Goal: Task Accomplishment & Management: Check status

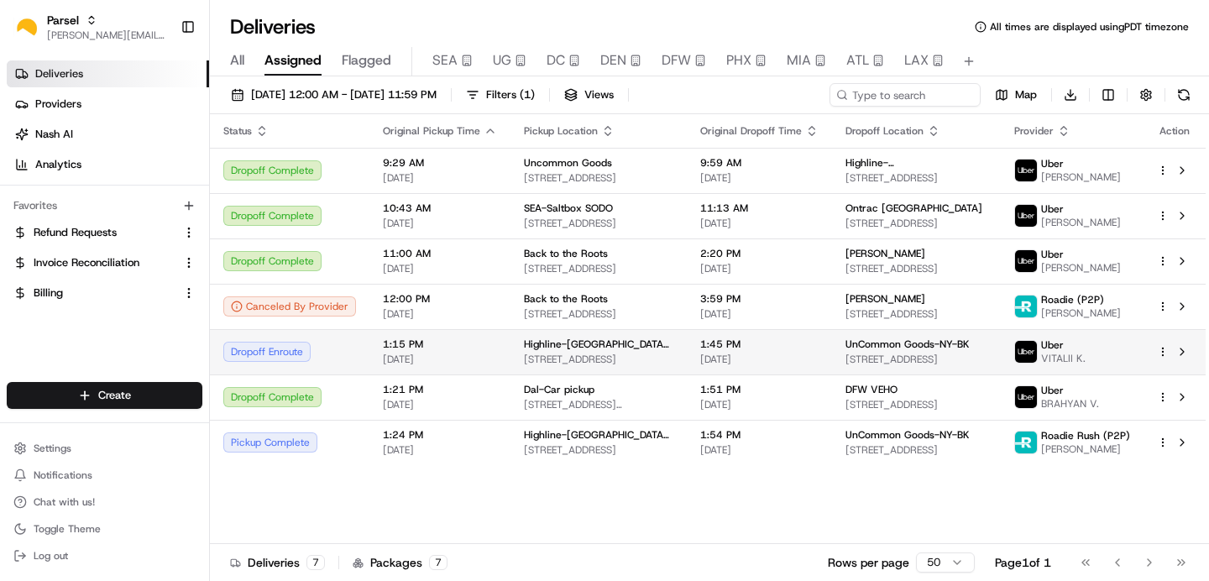
click at [333, 361] on div "Dropoff Enroute" at bounding box center [289, 352] width 133 height 20
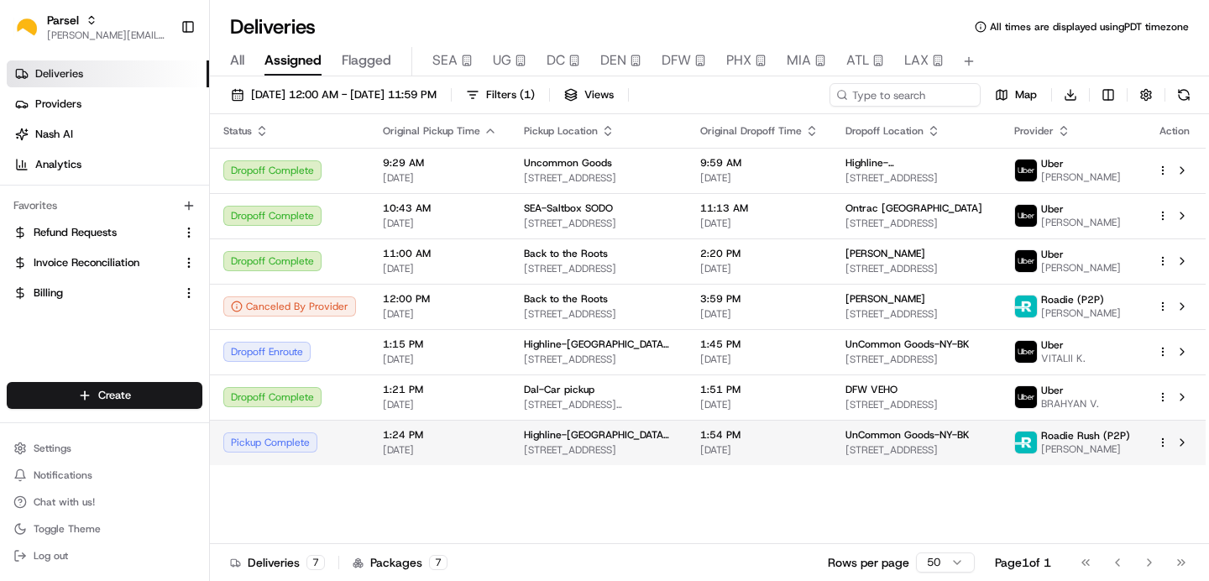
click at [330, 449] on div "Pickup Complete" at bounding box center [289, 443] width 133 height 20
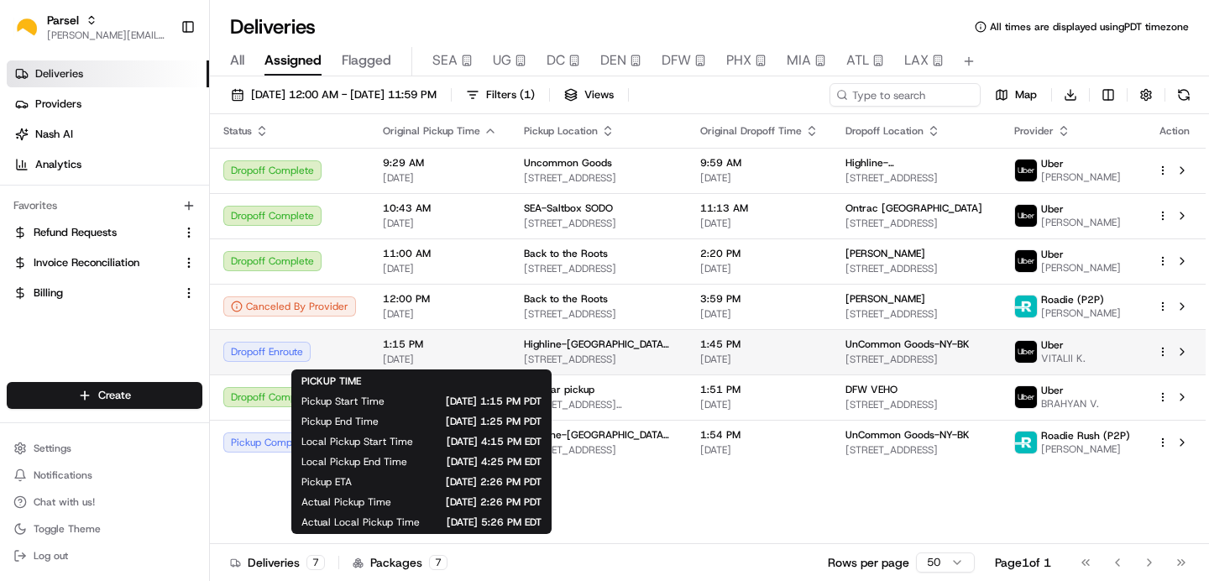
click at [477, 355] on span "[DATE]" at bounding box center [440, 359] width 114 height 13
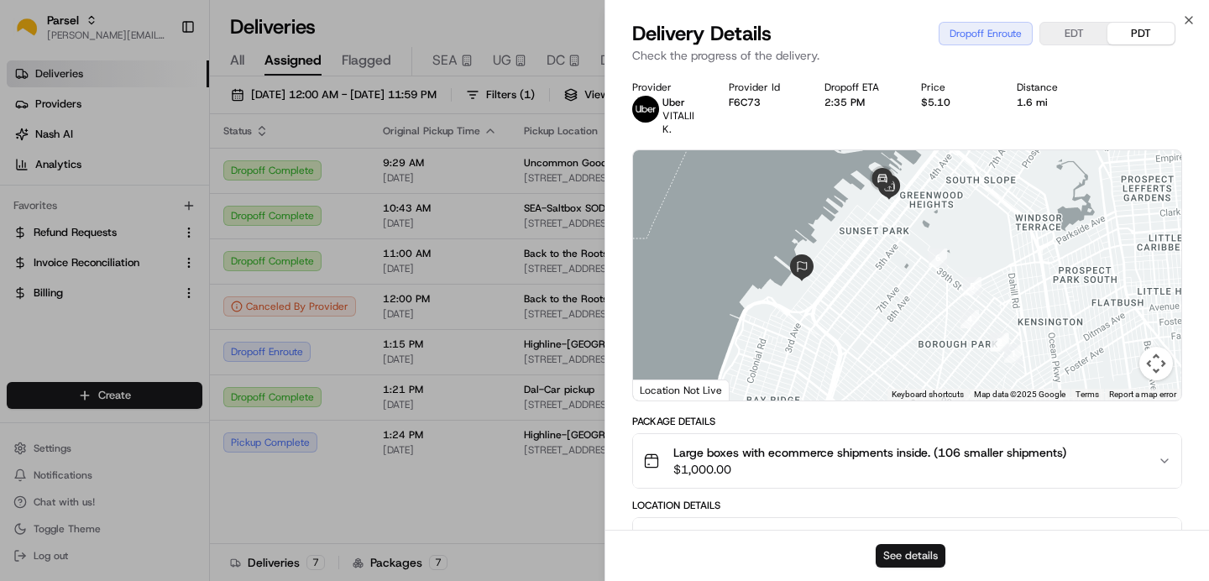
click at [906, 555] on button "See details" at bounding box center [911, 556] width 70 height 24
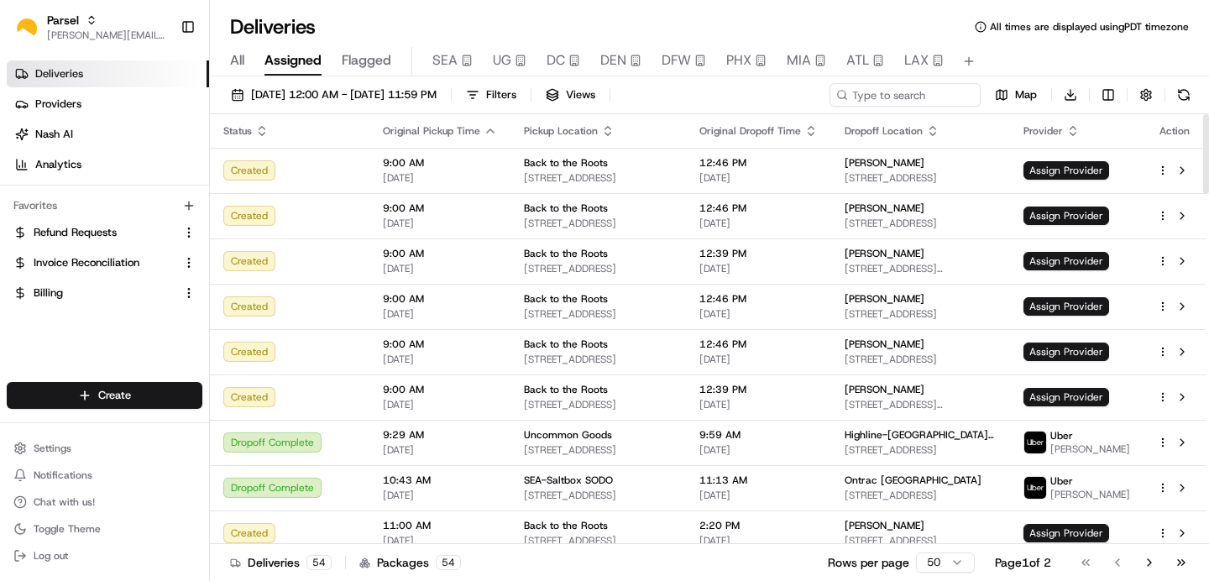
click at [311, 66] on span "Assigned" at bounding box center [293, 60] width 57 height 20
click at [393, 99] on span "[DATE] 12:00 AM - [DATE] 11:59 PM" at bounding box center [344, 94] width 186 height 15
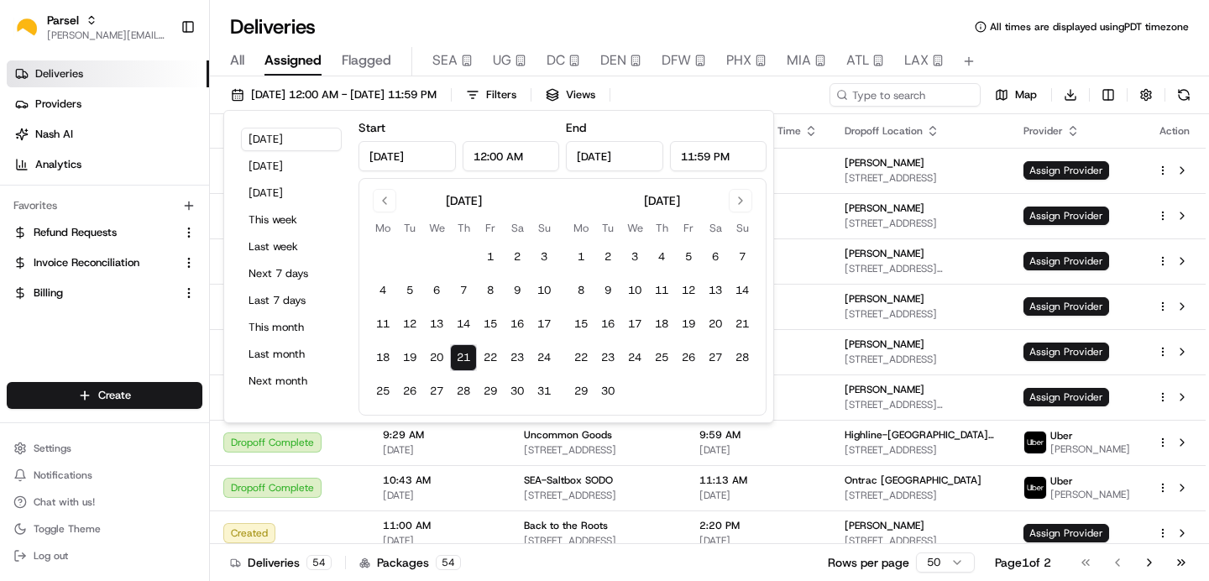
click at [461, 349] on button "21" at bounding box center [463, 357] width 27 height 27
click at [464, 354] on button "21" at bounding box center [463, 357] width 27 height 27
click at [256, 146] on button "Today" at bounding box center [291, 140] width 101 height 24
click at [263, 129] on button "Today" at bounding box center [291, 140] width 101 height 24
click at [338, 29] on div "Deliveries All times are displayed using PDT timezone" at bounding box center [709, 26] width 999 height 27
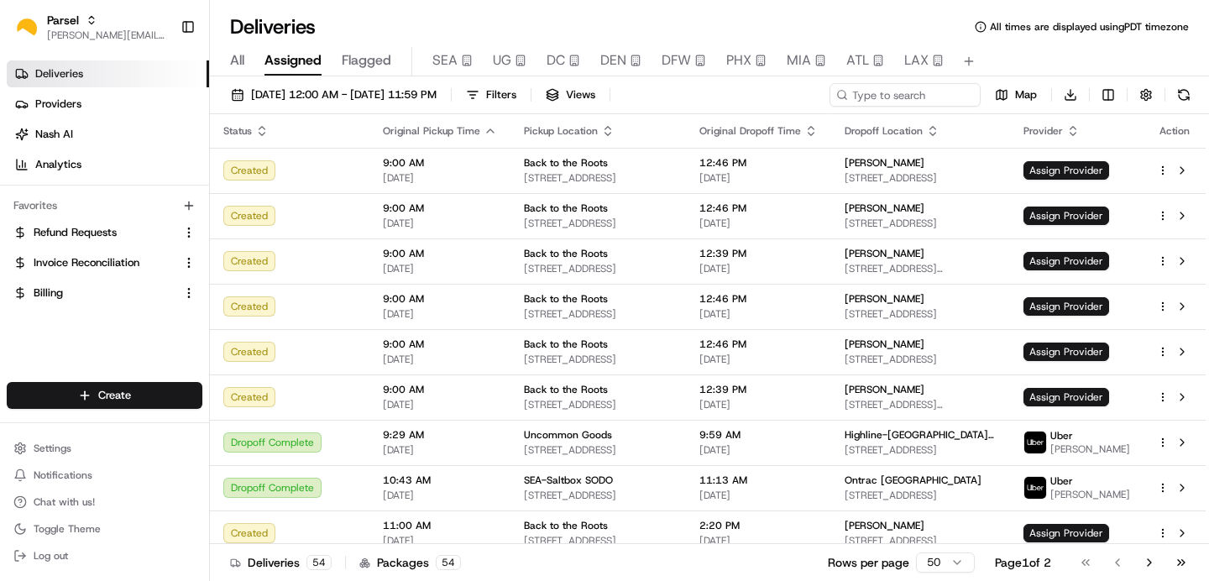
click at [304, 71] on button "Assigned" at bounding box center [293, 61] width 57 height 29
click at [74, 109] on span "Providers" at bounding box center [58, 104] width 46 height 15
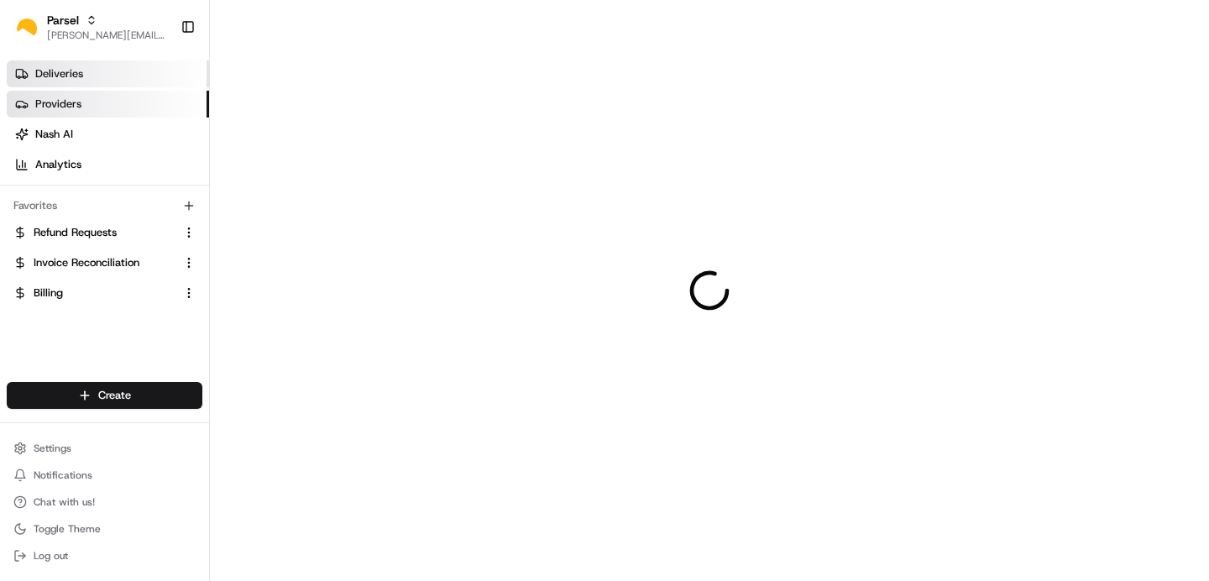
click at [84, 81] on link "Deliveries" at bounding box center [108, 73] width 202 height 27
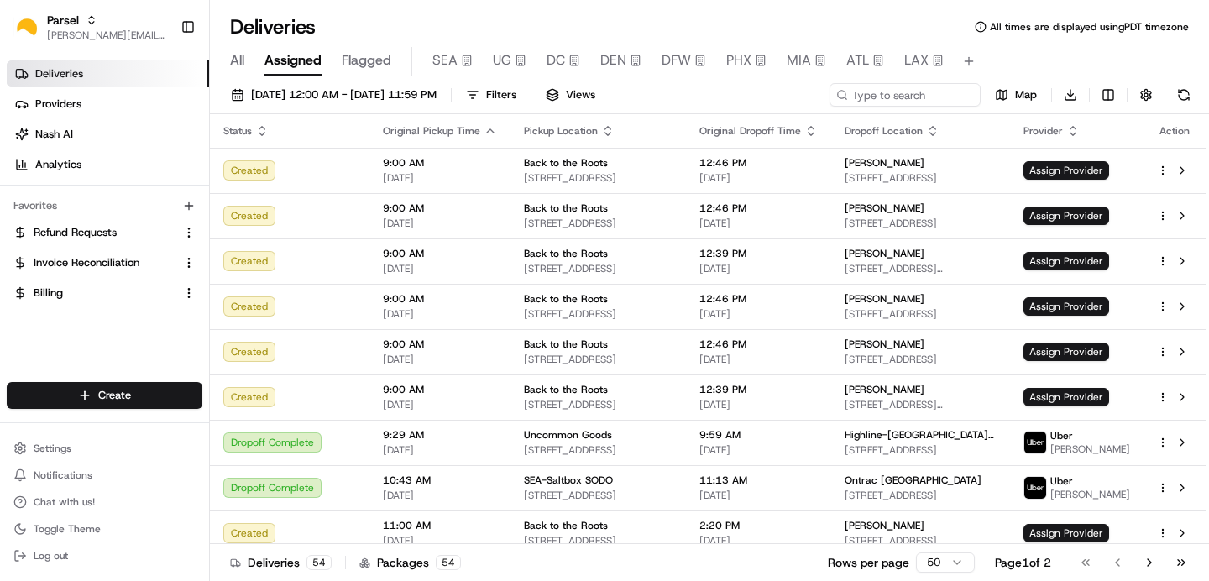
click at [330, 109] on div "08/21/2025 12:00 AM - 08/21/2025 11:59 PM Filters Views Map Download" at bounding box center [709, 98] width 999 height 31
click at [341, 89] on span "[DATE] 12:00 AM - [DATE] 11:59 PM" at bounding box center [344, 94] width 186 height 15
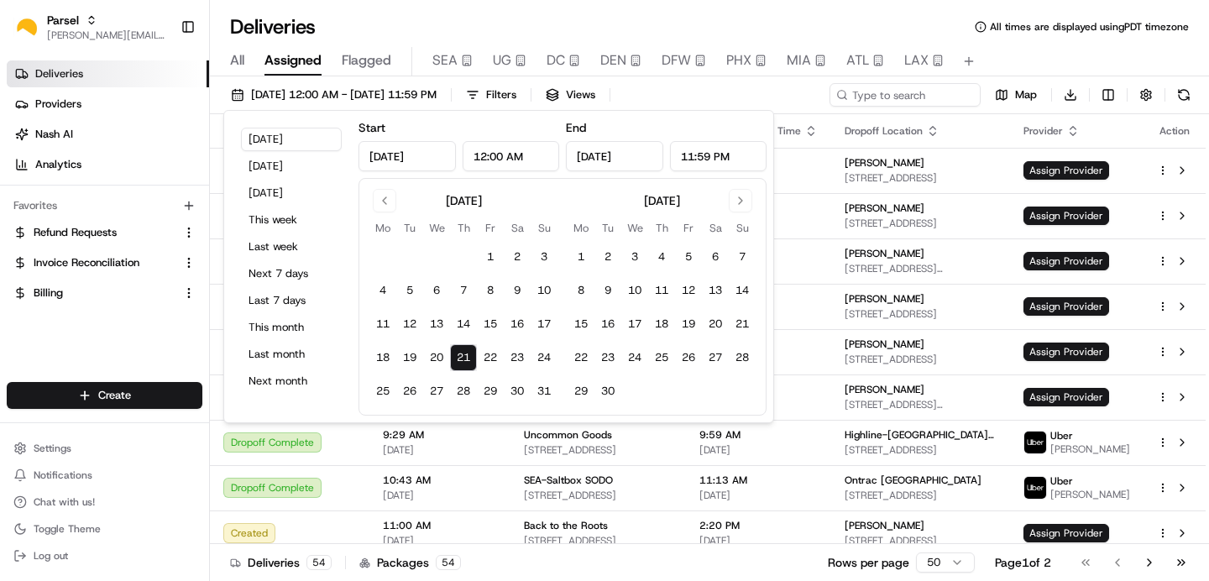
click at [461, 361] on button "21" at bounding box center [463, 357] width 27 height 27
click at [769, 111] on div "Today Yesterday Tomorrow This week Last week Next 7 days Last 7 days This month…" at bounding box center [498, 266] width 551 height 313
click at [774, 101] on div "08/21/2025 12:00 AM - 08/21/2025 11:59 PM Filters Views Map Download" at bounding box center [709, 98] width 999 height 31
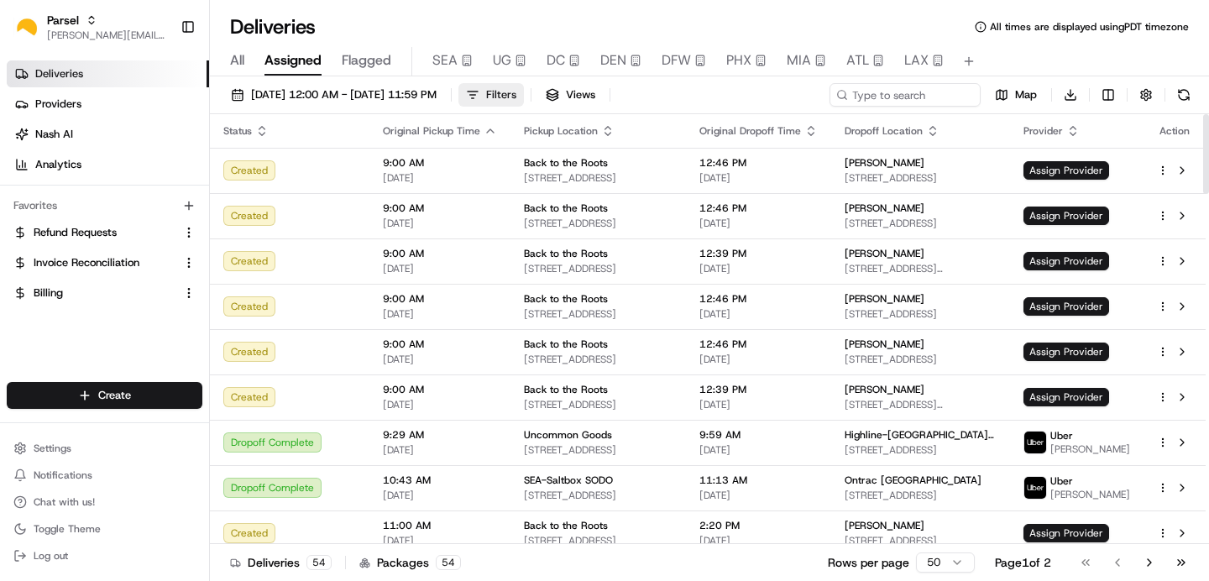
click at [517, 94] on span "Filters" at bounding box center [501, 94] width 30 height 15
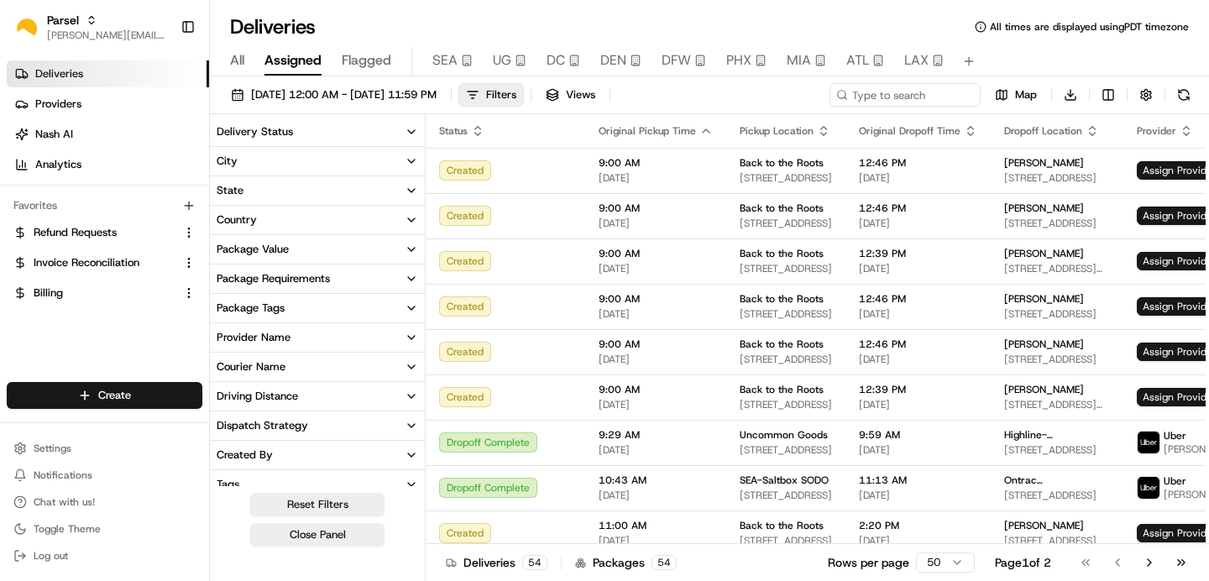
click at [330, 138] on button "Delivery Status" at bounding box center [317, 132] width 215 height 29
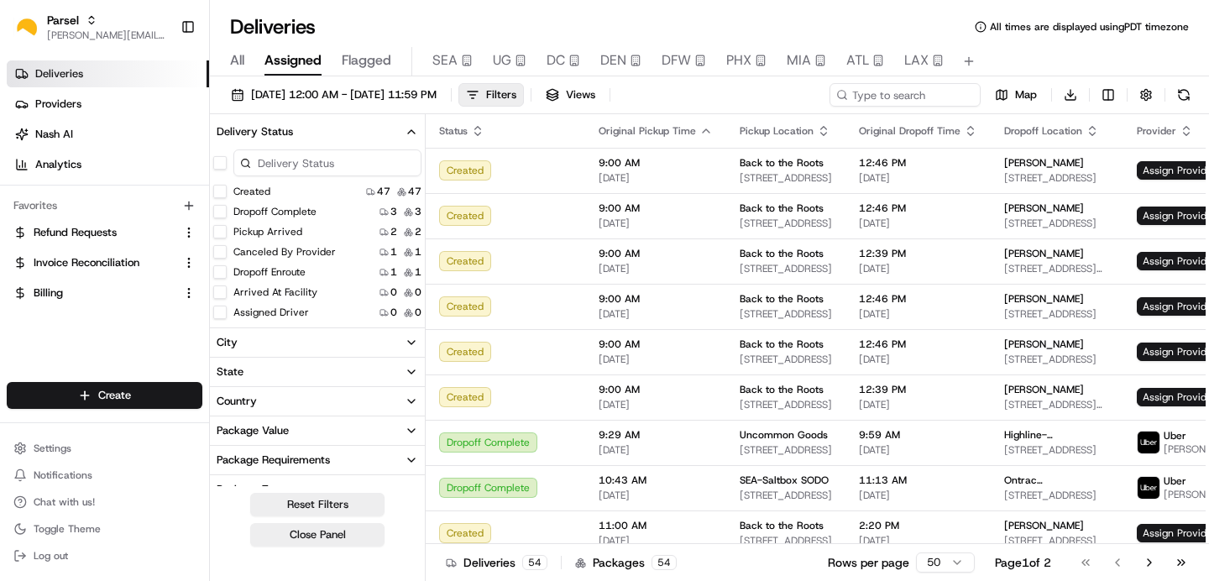
click at [218, 167] on button "button" at bounding box center [219, 162] width 13 height 13
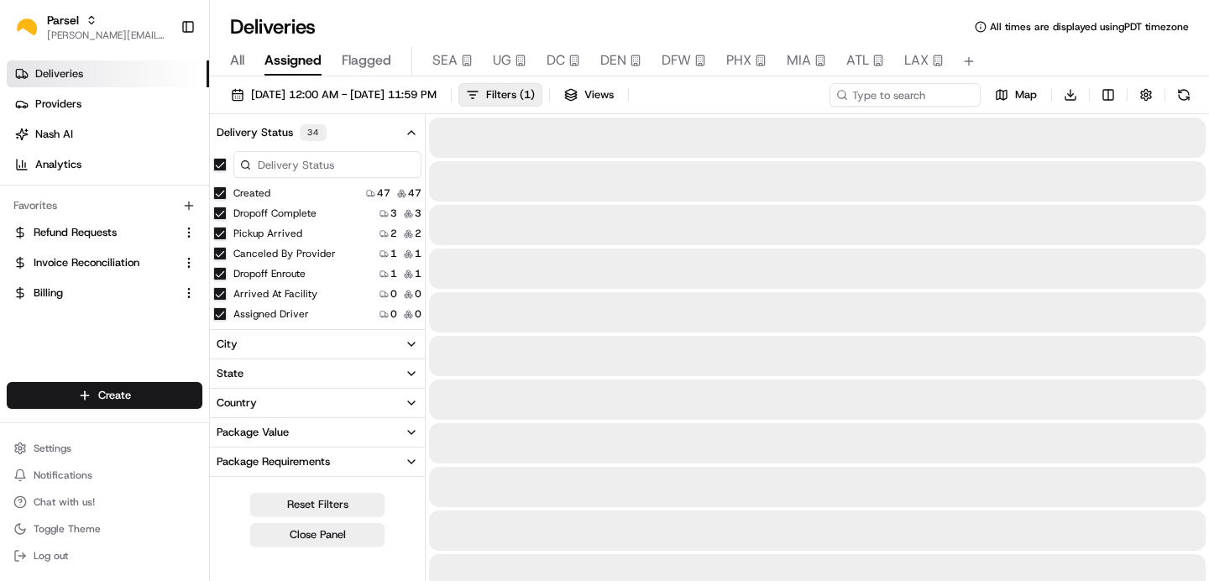
click at [222, 197] on button "Created" at bounding box center [219, 192] width 13 height 13
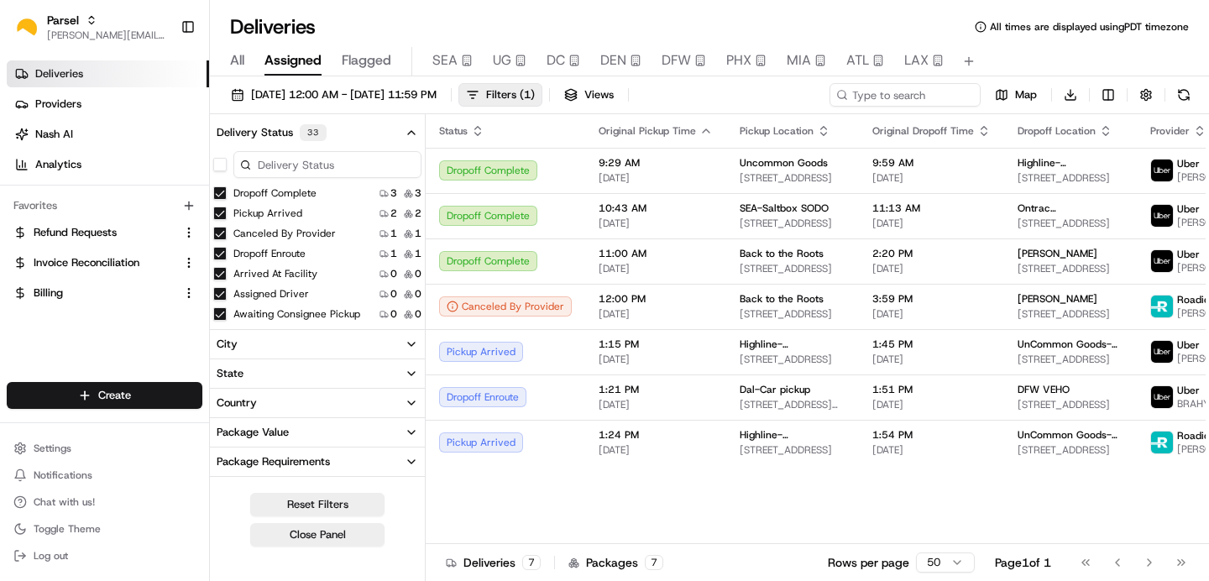
click at [768, 100] on div "08/21/2025 12:00 AM - 08/21/2025 11:59 PM Filters ( 1 ) Views Map Download" at bounding box center [709, 98] width 999 height 31
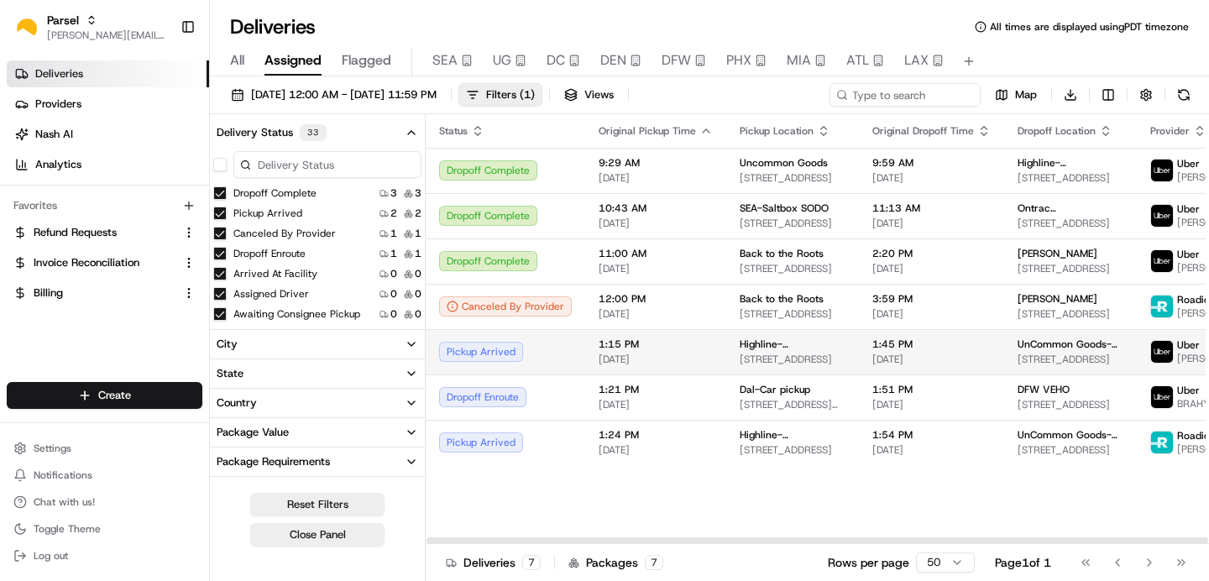
click at [542, 349] on div "Pickup Arrived" at bounding box center [505, 352] width 133 height 20
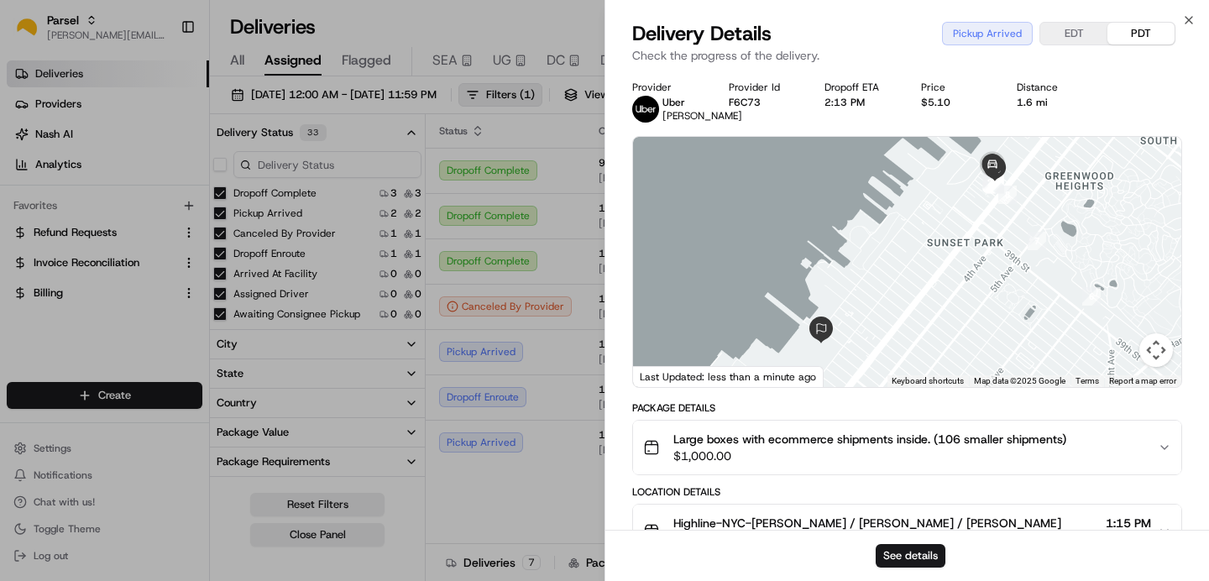
click at [1196, 21] on div "Delivery Details Pickup Arrived EDT PDT Check the progress of the delivery." at bounding box center [908, 45] width 604 height 50
click at [1191, 21] on icon "button" at bounding box center [1189, 19] width 13 height 13
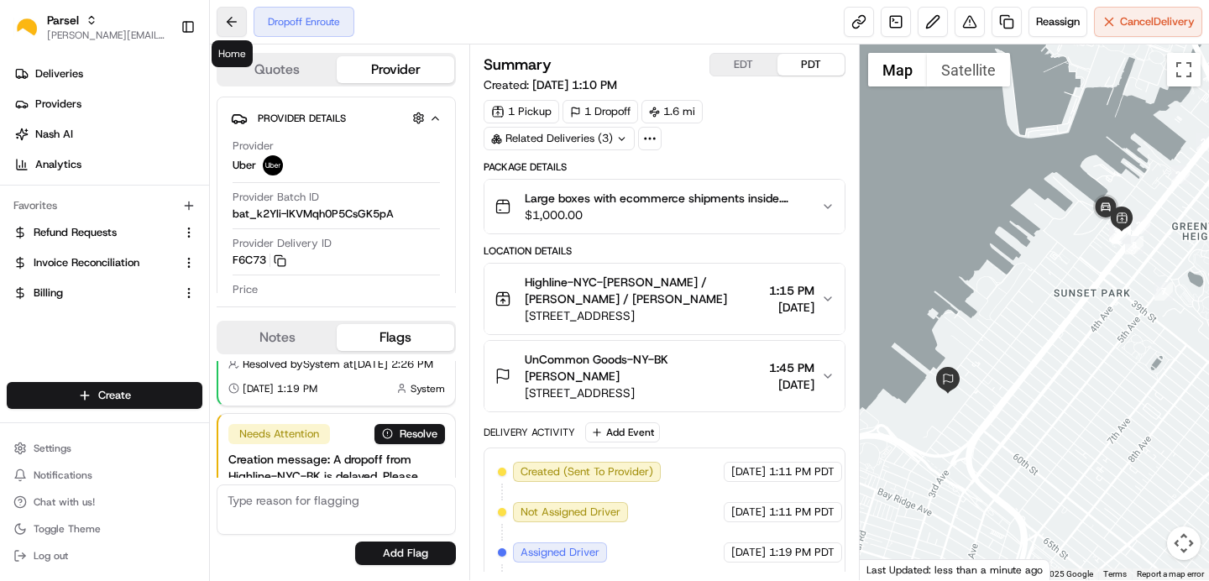
click at [235, 21] on button at bounding box center [232, 22] width 30 height 30
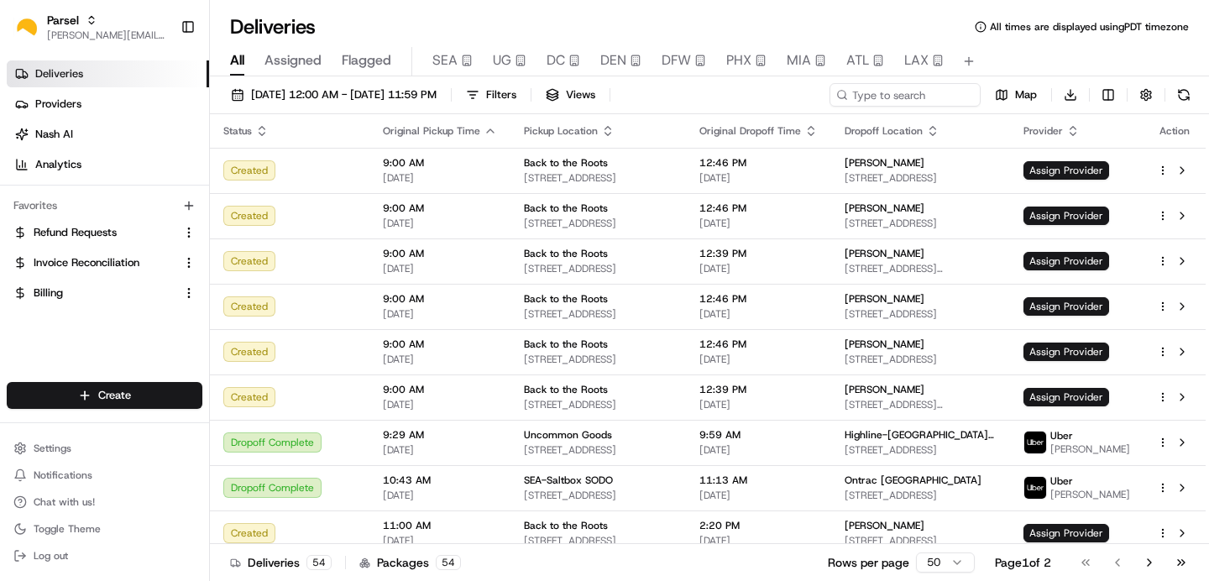
click at [289, 57] on span "Assigned" at bounding box center [293, 60] width 57 height 20
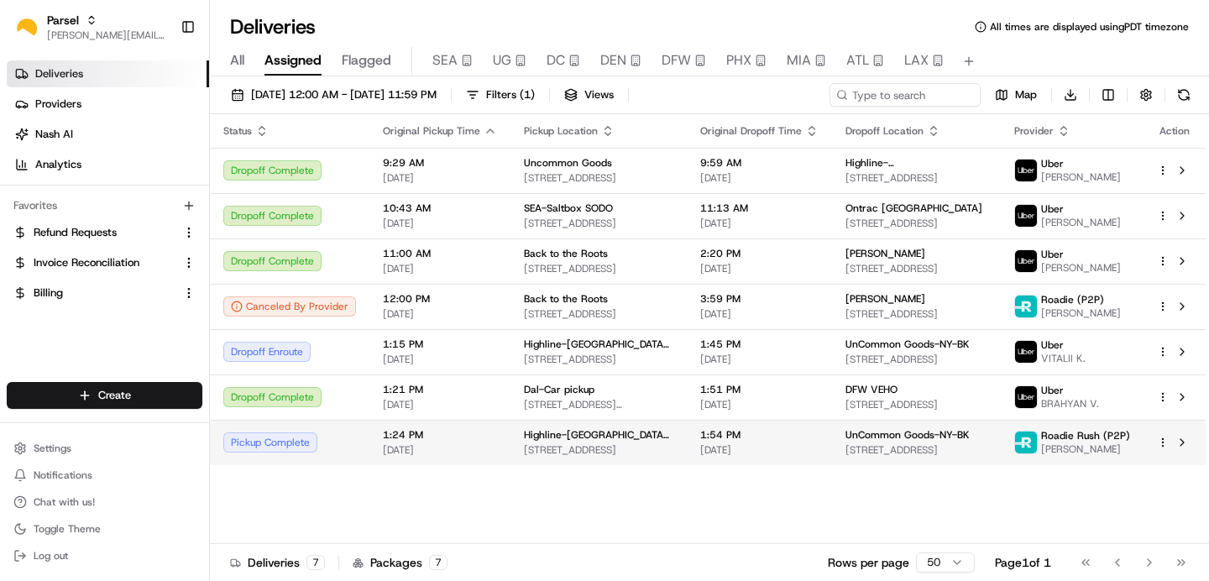
click at [267, 450] on div "Pickup Complete" at bounding box center [289, 443] width 133 height 20
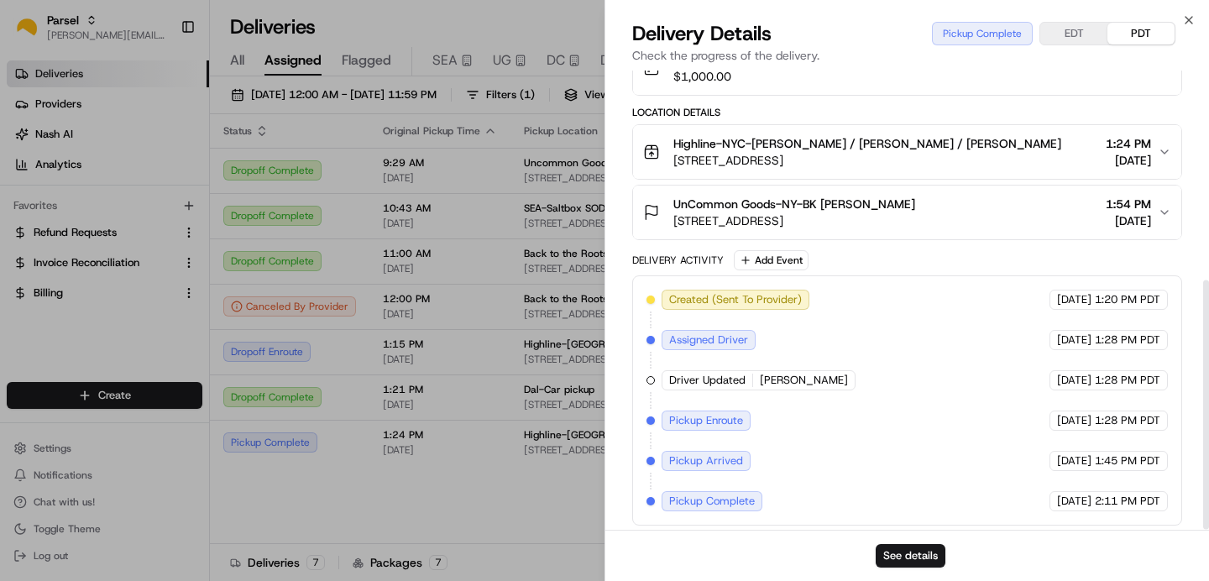
scroll to position [386, 0]
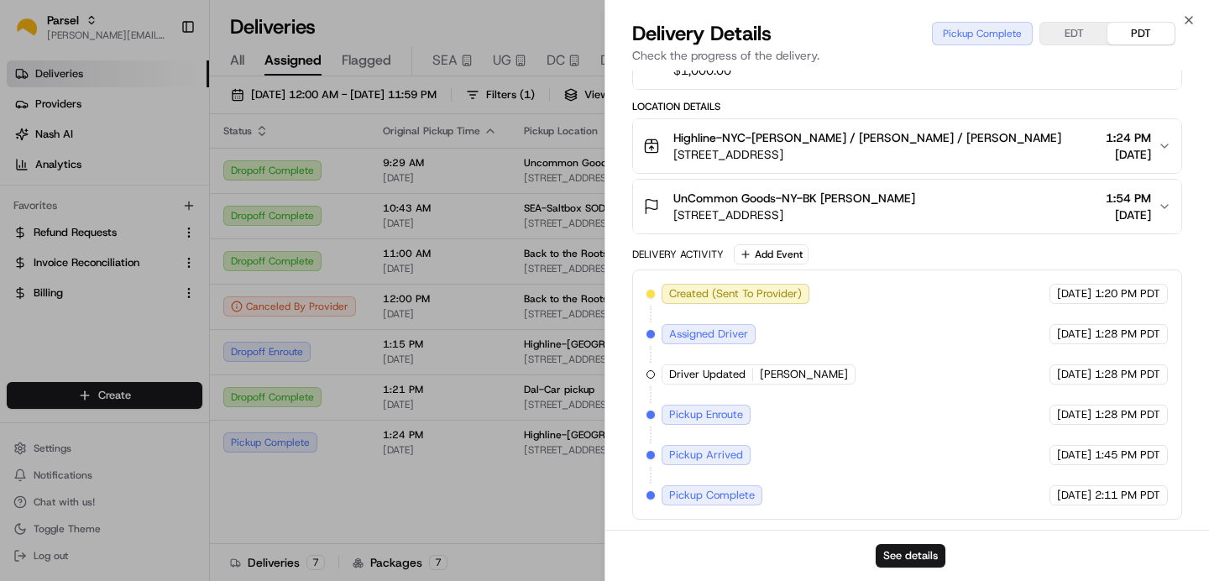
click at [724, 496] on span "Pickup Complete" at bounding box center [712, 495] width 86 height 15
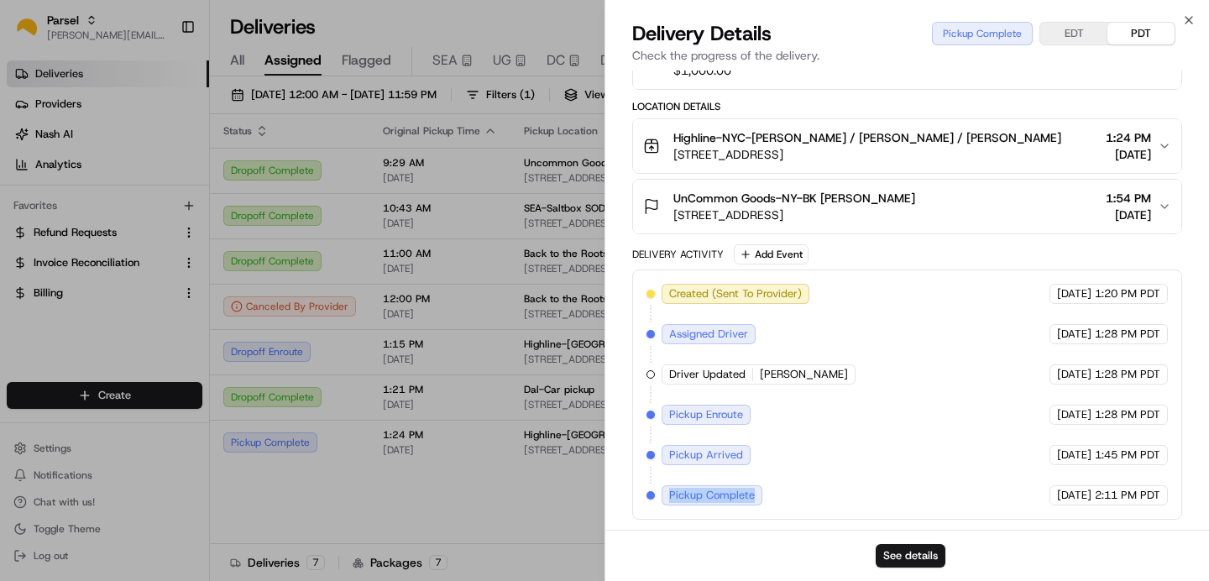
click at [724, 496] on span "Pickup Complete" at bounding box center [712, 495] width 86 height 15
click at [1073, 492] on span "[DATE]" at bounding box center [1074, 495] width 34 height 15
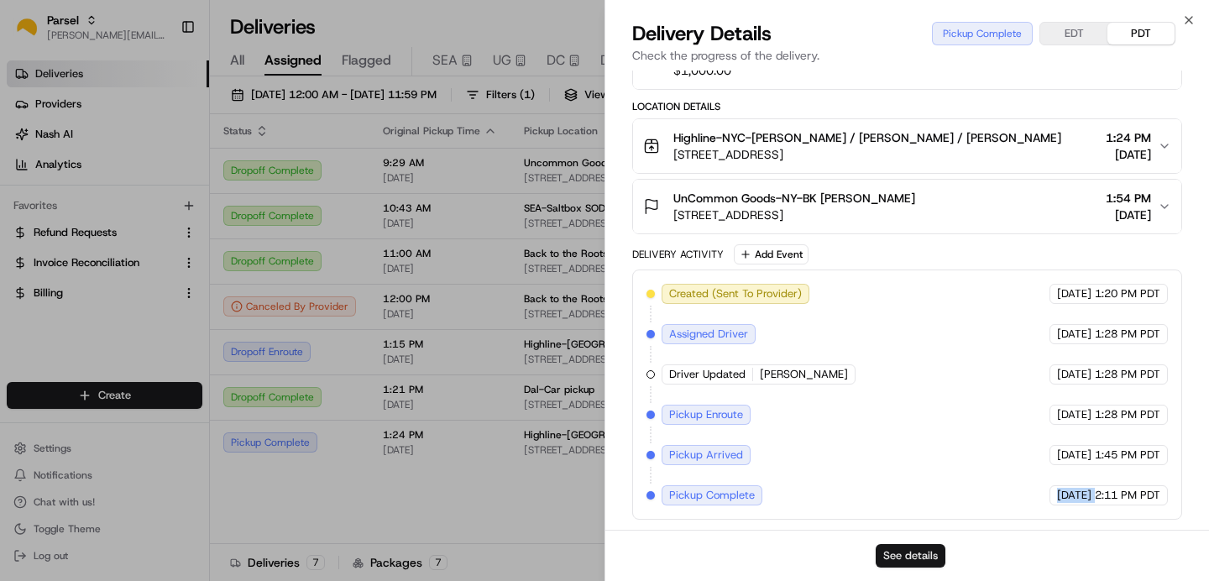
click at [911, 558] on button "See details" at bounding box center [911, 556] width 70 height 24
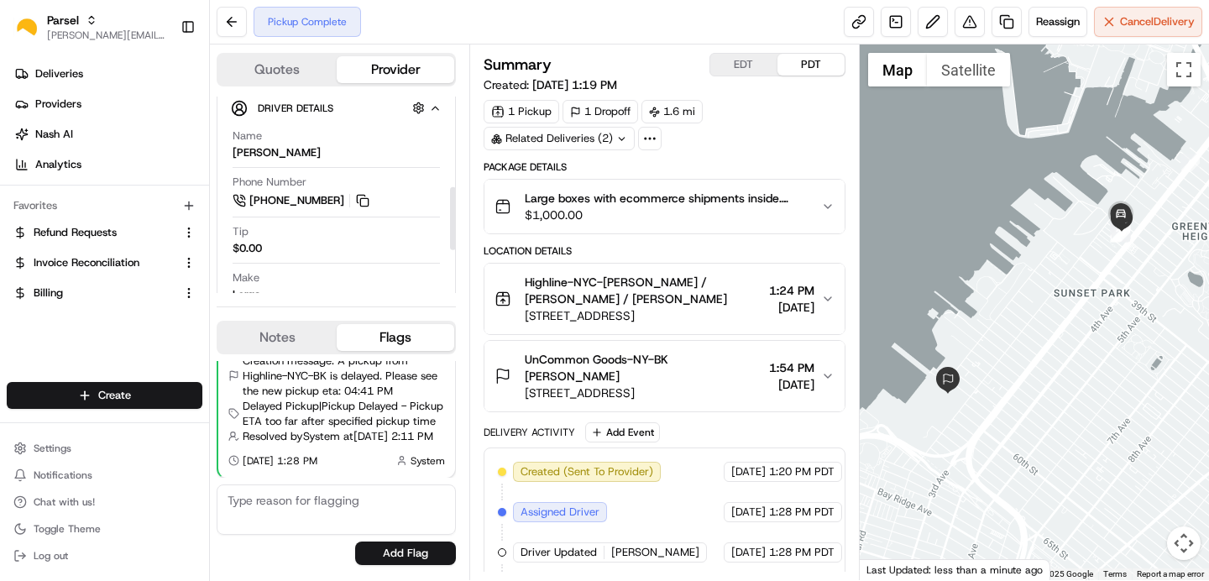
scroll to position [275, 0]
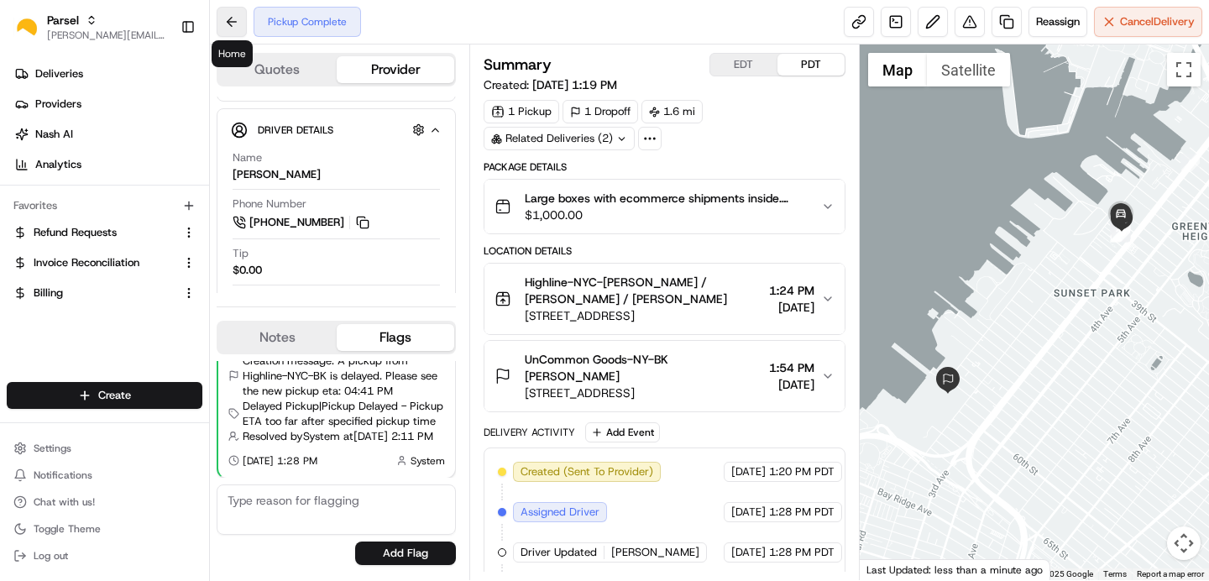
click at [230, 27] on button at bounding box center [232, 22] width 30 height 30
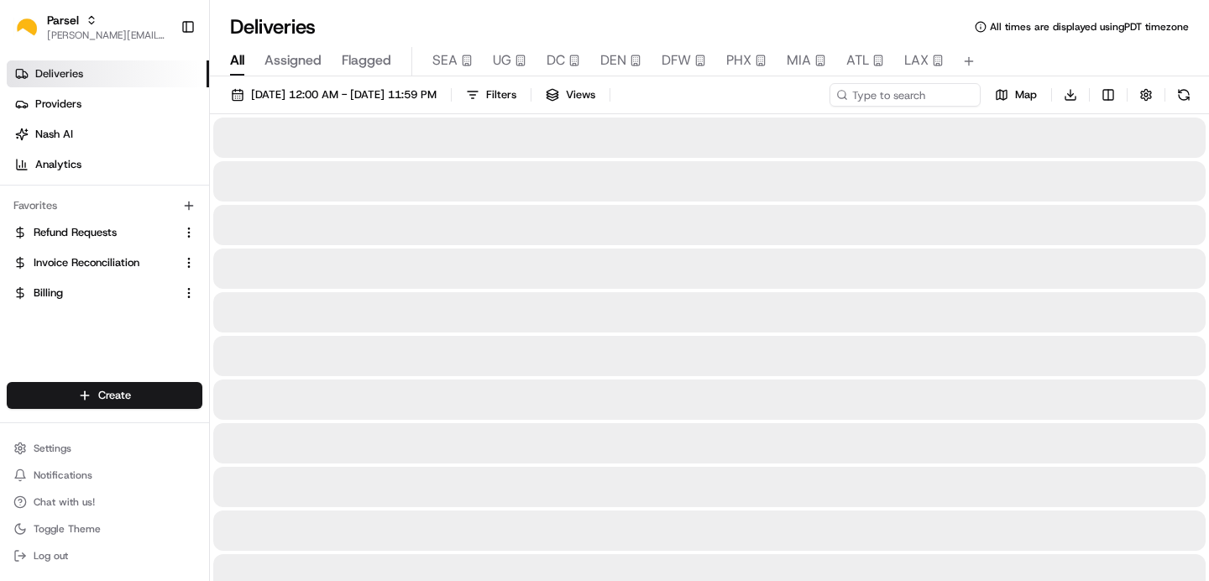
click at [288, 55] on span "Assigned" at bounding box center [293, 60] width 57 height 20
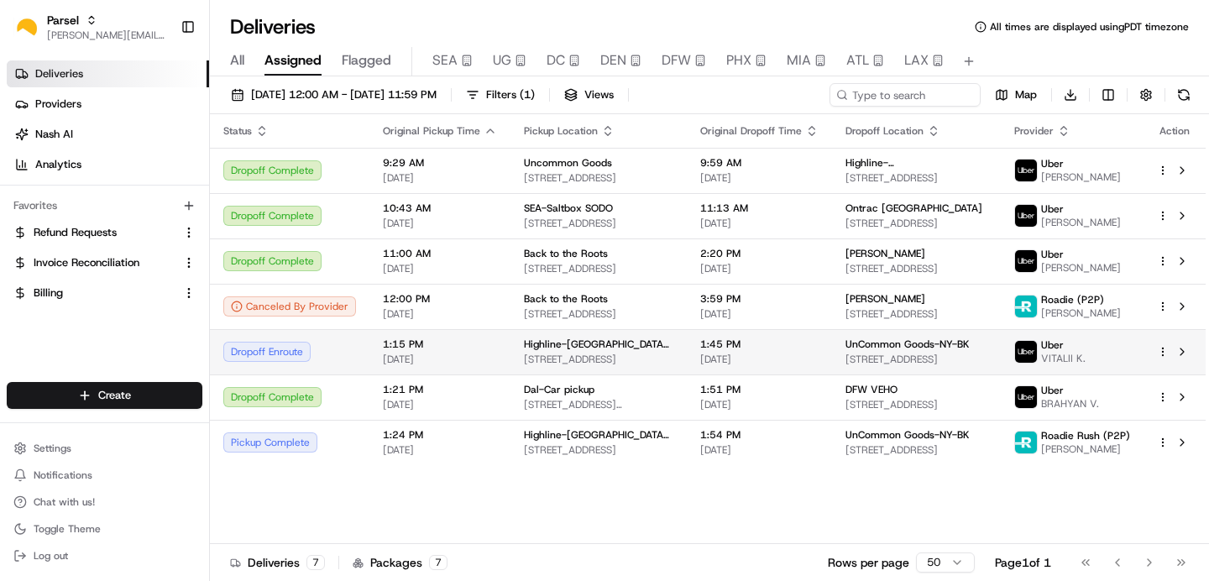
click at [296, 355] on div "Dropoff Enroute" at bounding box center [289, 352] width 133 height 20
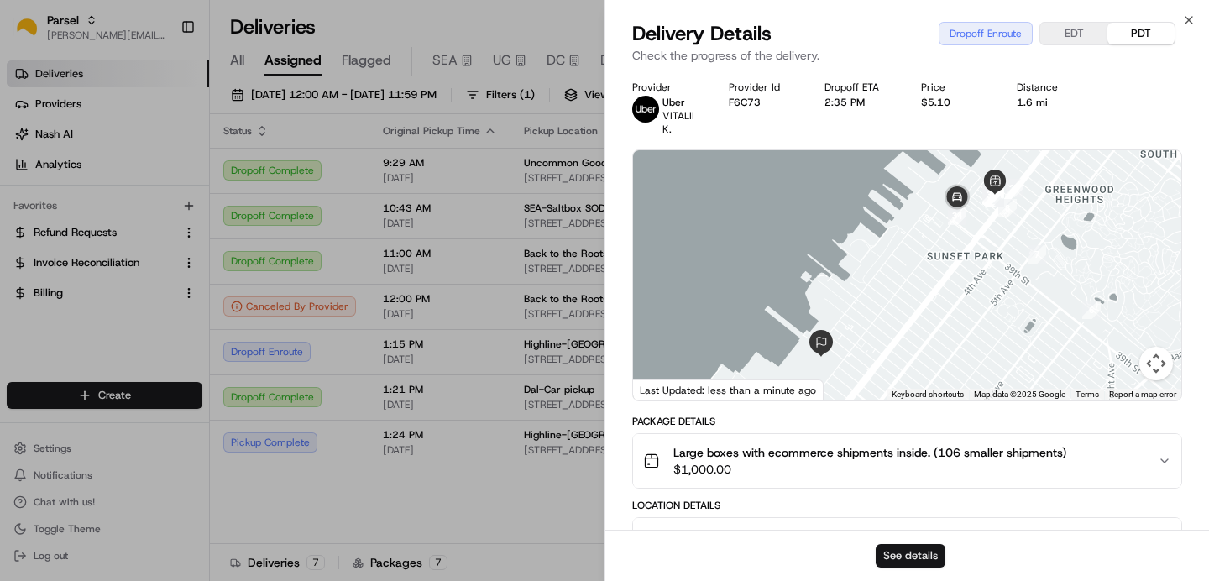
click at [904, 548] on button "See details" at bounding box center [911, 556] width 70 height 24
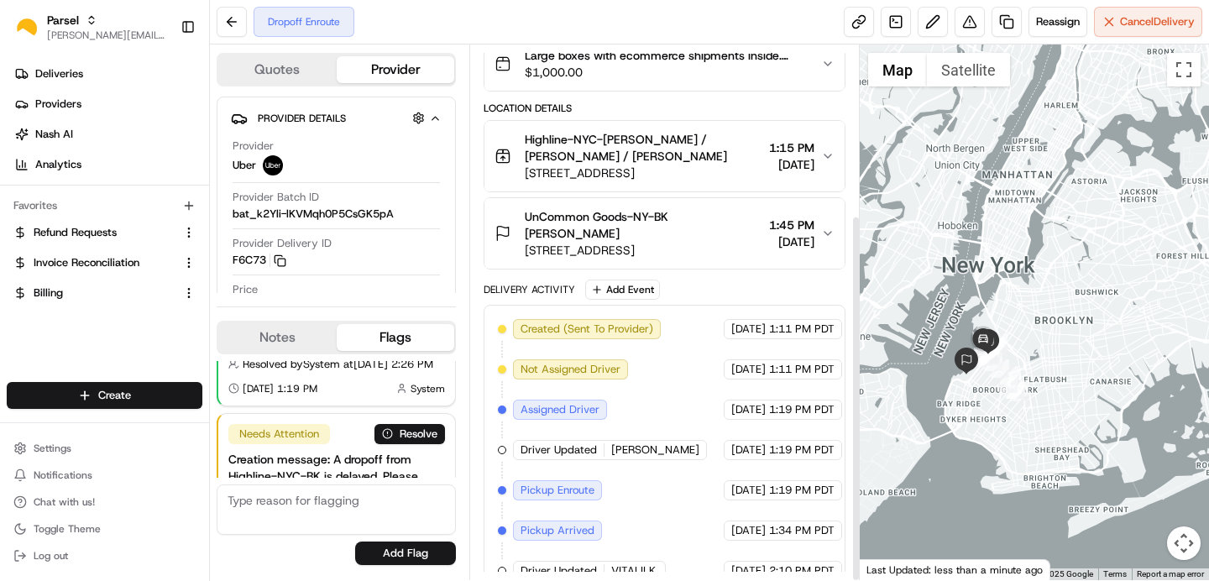
scroll to position [247, 0]
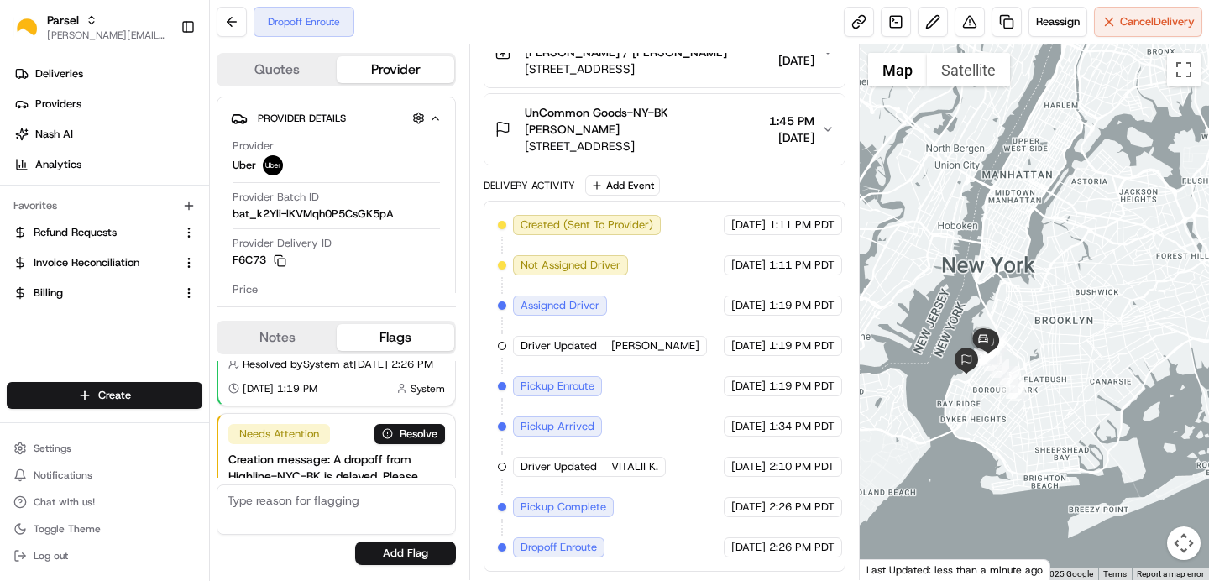
click at [766, 507] on span "[DATE]" at bounding box center [749, 507] width 34 height 15
click at [745, 548] on span "[DATE]" at bounding box center [749, 547] width 34 height 15
click at [737, 506] on span "[DATE]" at bounding box center [749, 507] width 34 height 15
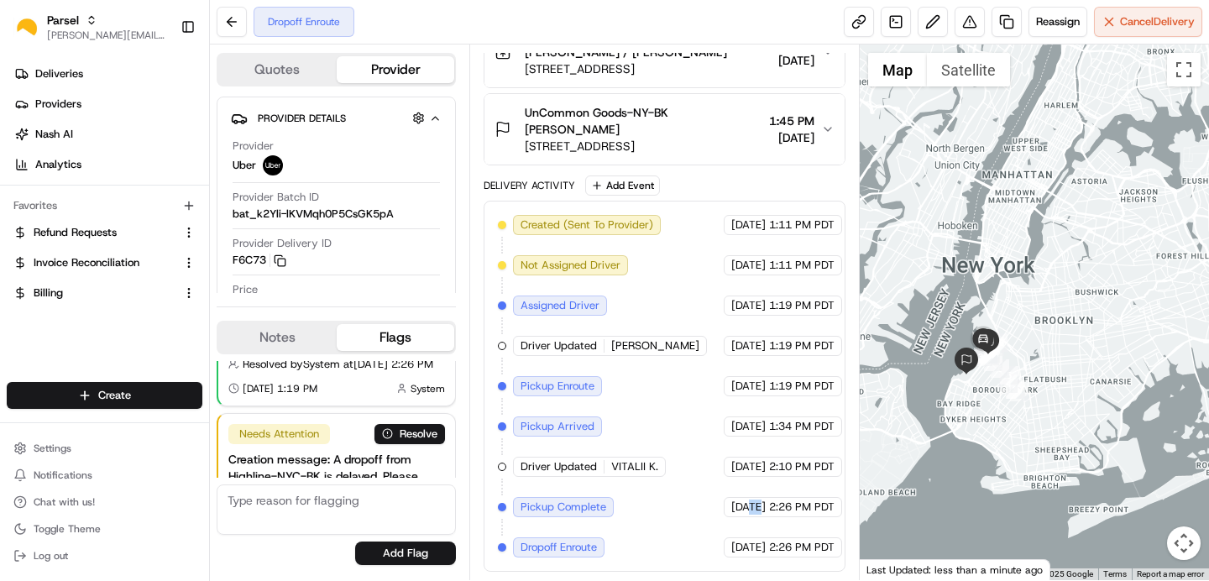
click at [737, 506] on span "[DATE]" at bounding box center [749, 507] width 34 height 15
click at [232, 27] on button at bounding box center [232, 22] width 30 height 30
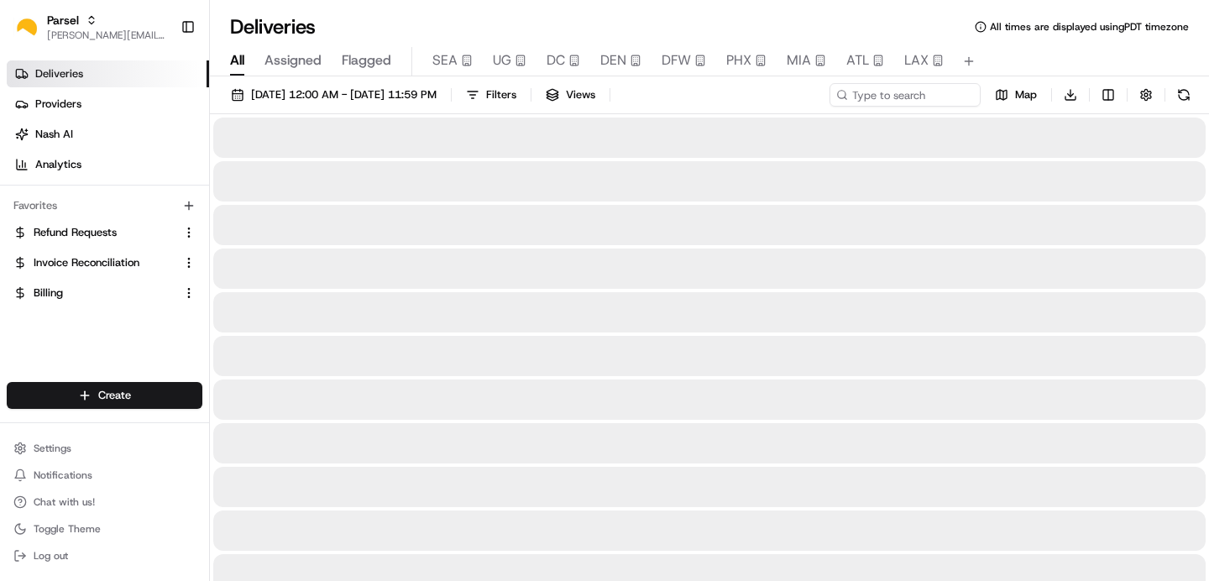
click at [285, 55] on span "Assigned" at bounding box center [293, 60] width 57 height 20
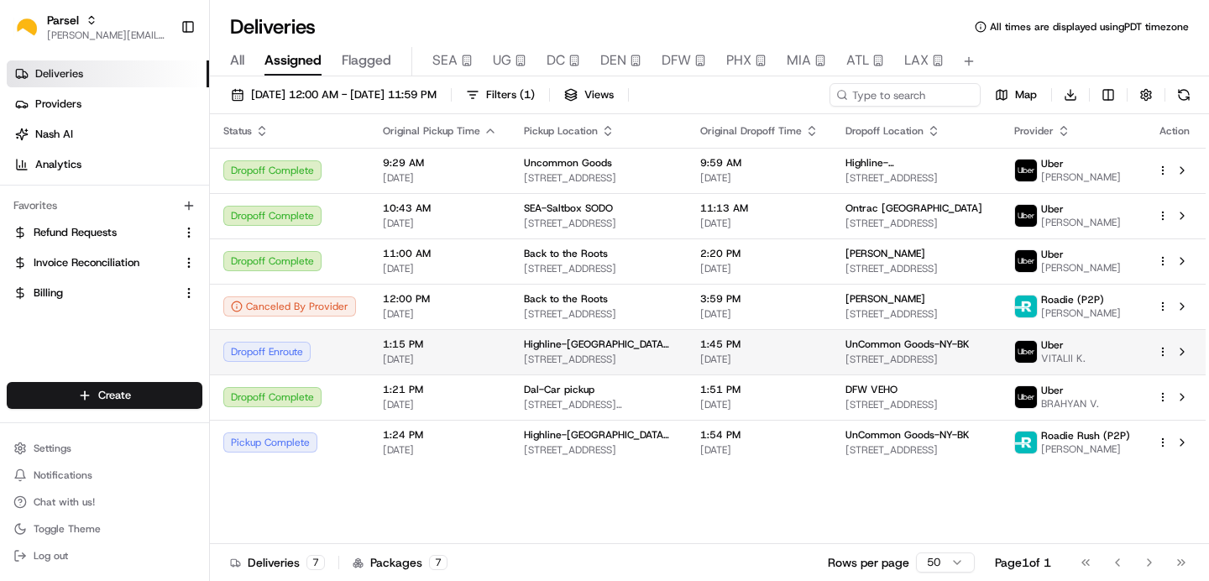
click at [370, 354] on td "1:15 PM 08/21/2025" at bounding box center [440, 351] width 141 height 45
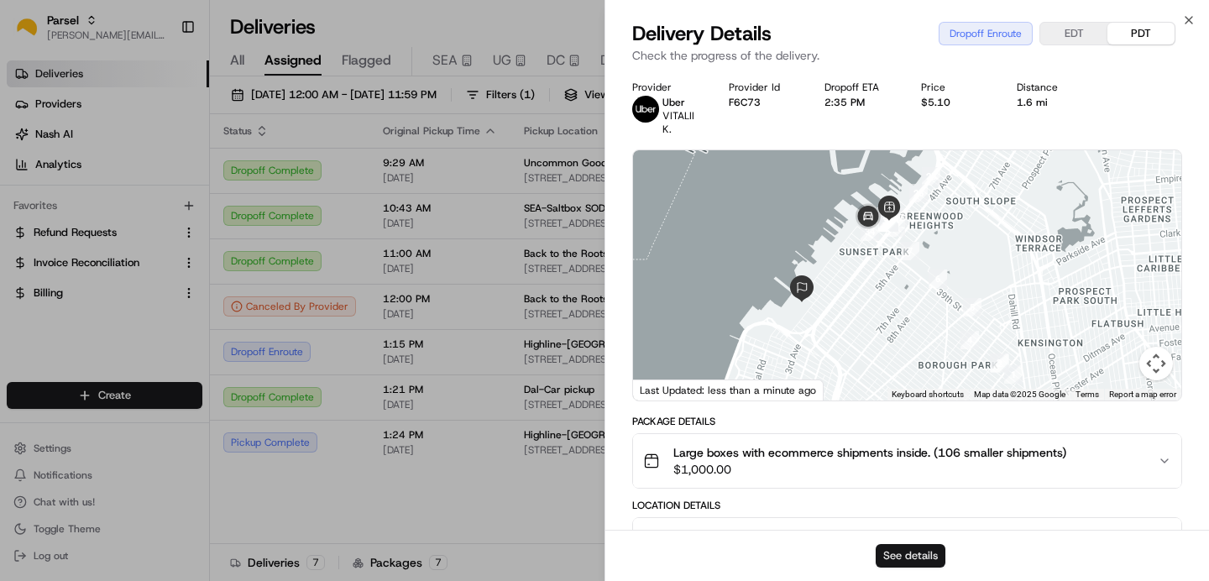
click at [897, 547] on button "See details" at bounding box center [911, 556] width 70 height 24
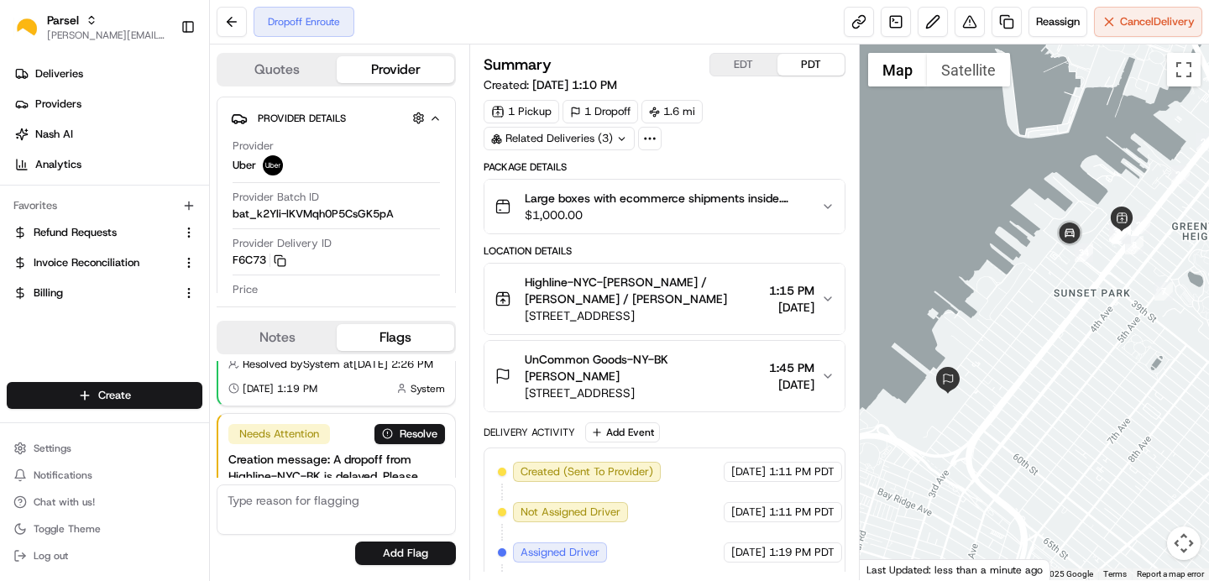
scroll to position [247, 0]
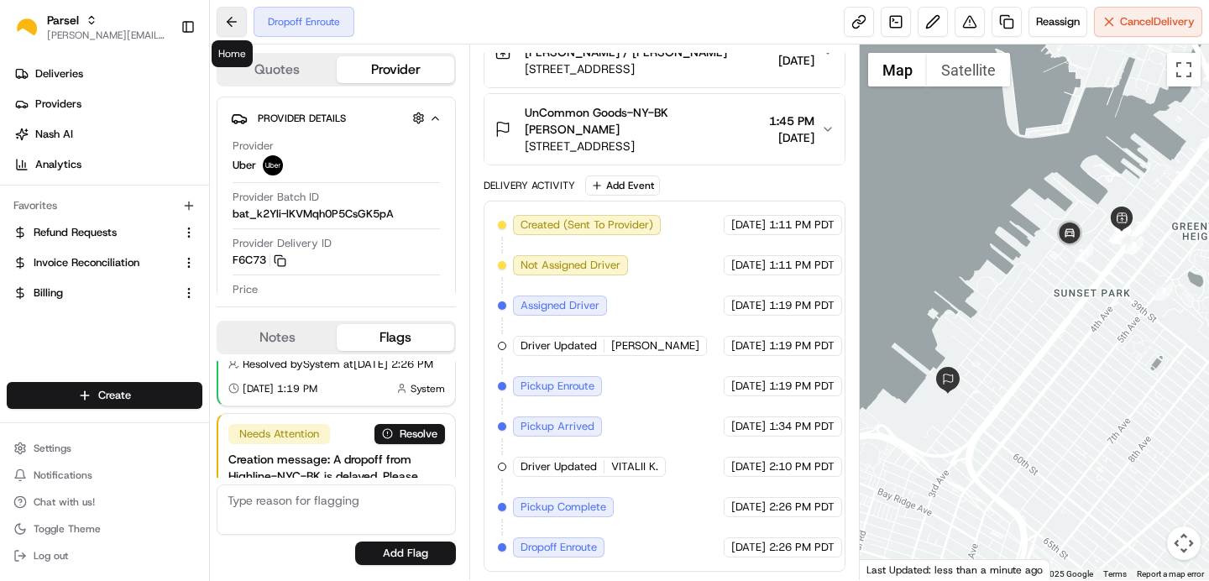
click at [232, 18] on button at bounding box center [232, 22] width 30 height 30
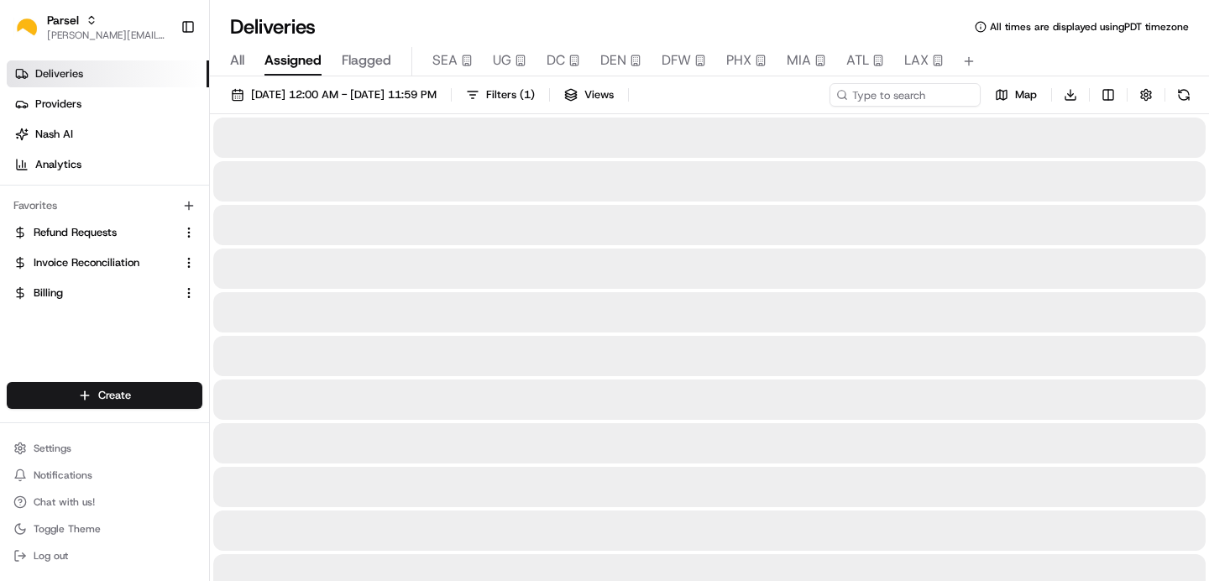
click at [287, 70] on span "Assigned" at bounding box center [293, 60] width 57 height 20
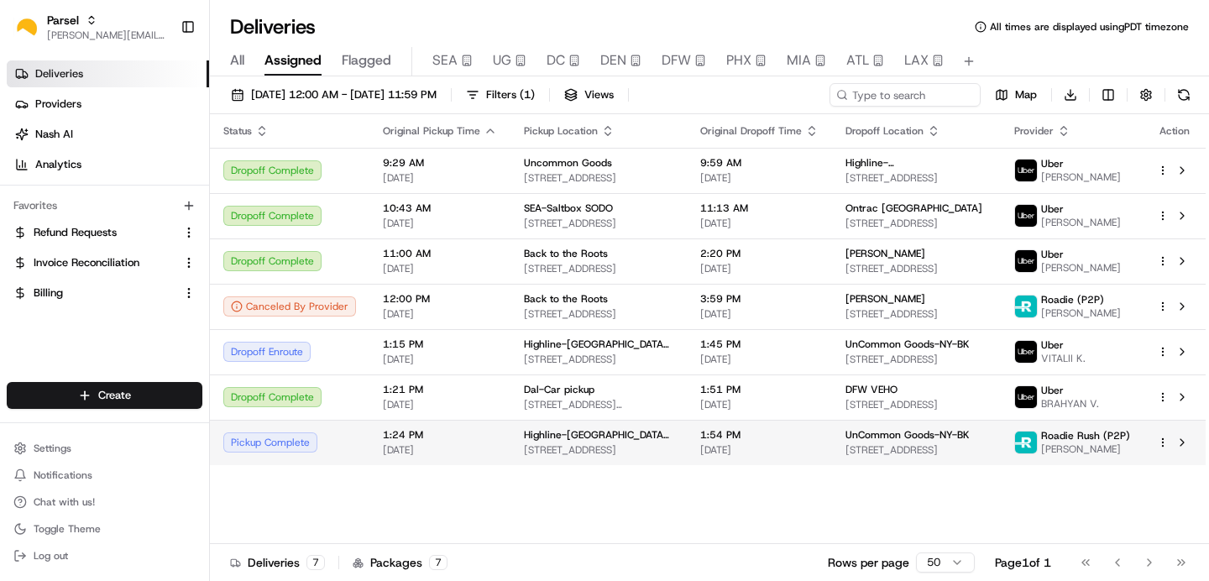
click at [495, 443] on td "1:24 PM 08/21/2025" at bounding box center [440, 442] width 141 height 45
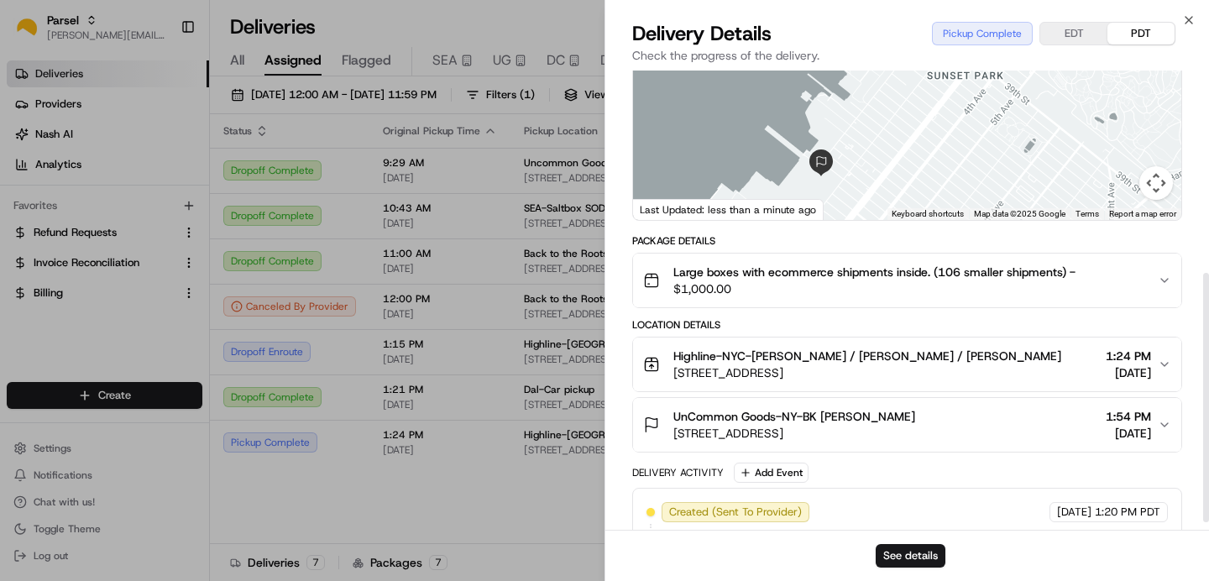
scroll to position [386, 0]
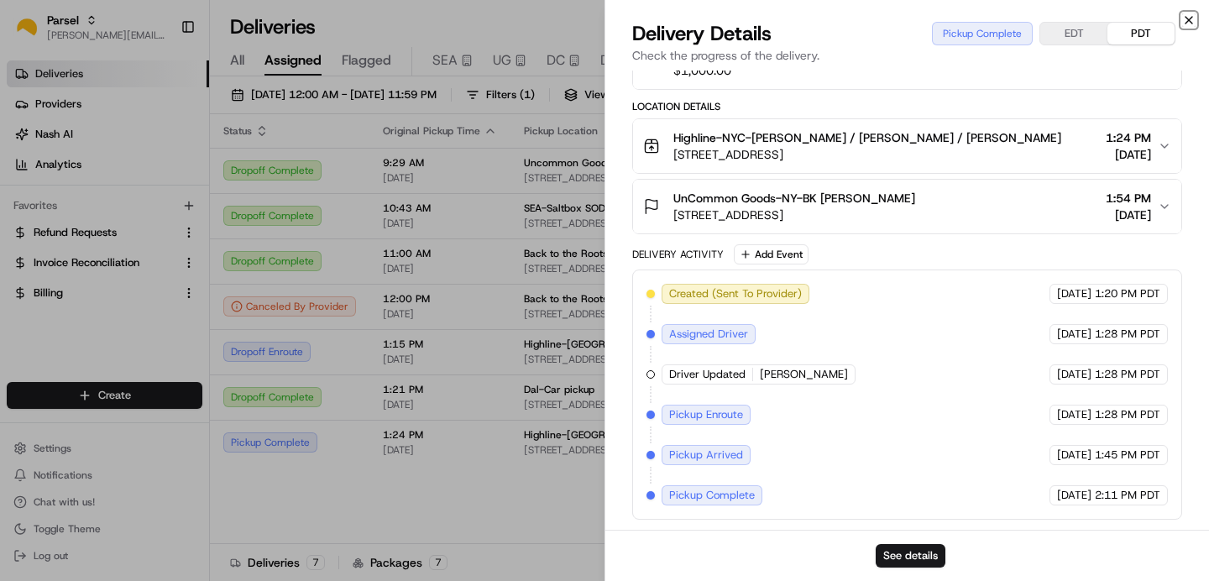
click at [1195, 13] on icon "button" at bounding box center [1189, 19] width 13 height 13
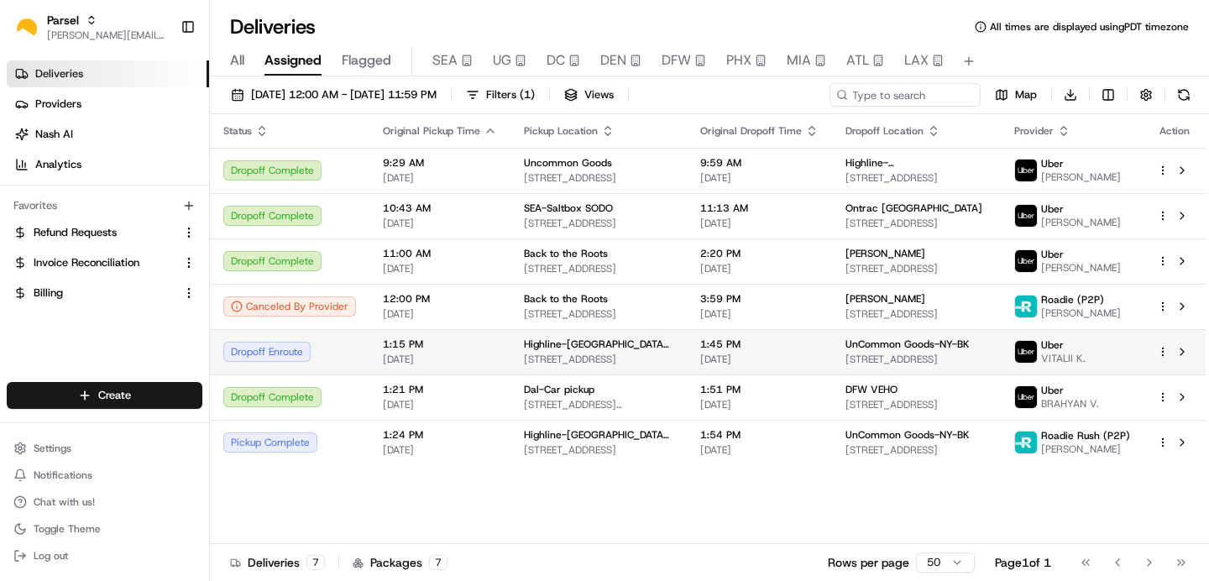
click at [338, 349] on div "Dropoff Enroute" at bounding box center [289, 352] width 133 height 20
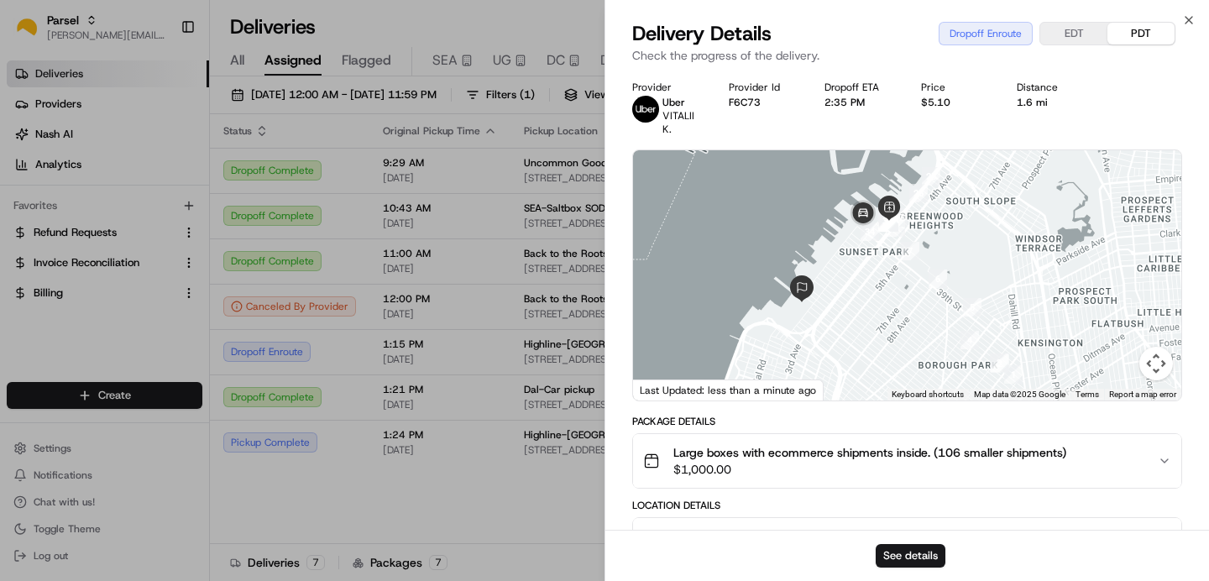
click at [1061, 21] on div "Delivery Details Dropoff Enroute EDT PDT" at bounding box center [907, 33] width 550 height 27
click at [1061, 35] on button "EDT" at bounding box center [1074, 34] width 67 height 22
click at [1195, 18] on div "Close Delivery Details Dropoff Enroute EDT PDT Check the progress of the delive…" at bounding box center [907, 290] width 605 height 581
click at [1193, 18] on icon "button" at bounding box center [1189, 19] width 13 height 13
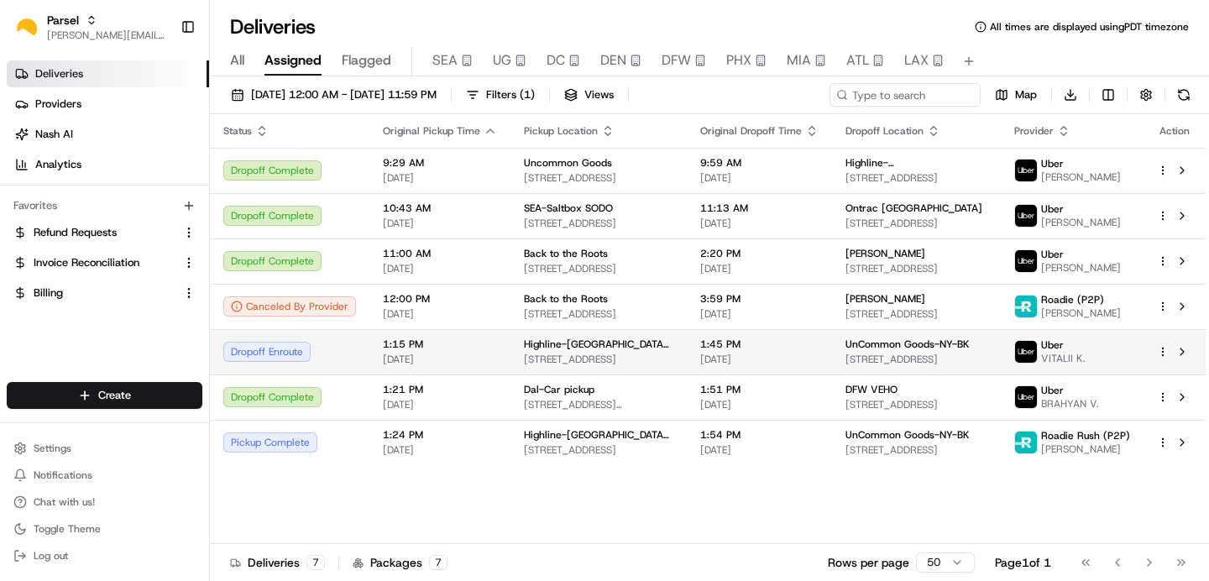
click at [338, 349] on div "Dropoff Enroute" at bounding box center [289, 352] width 133 height 20
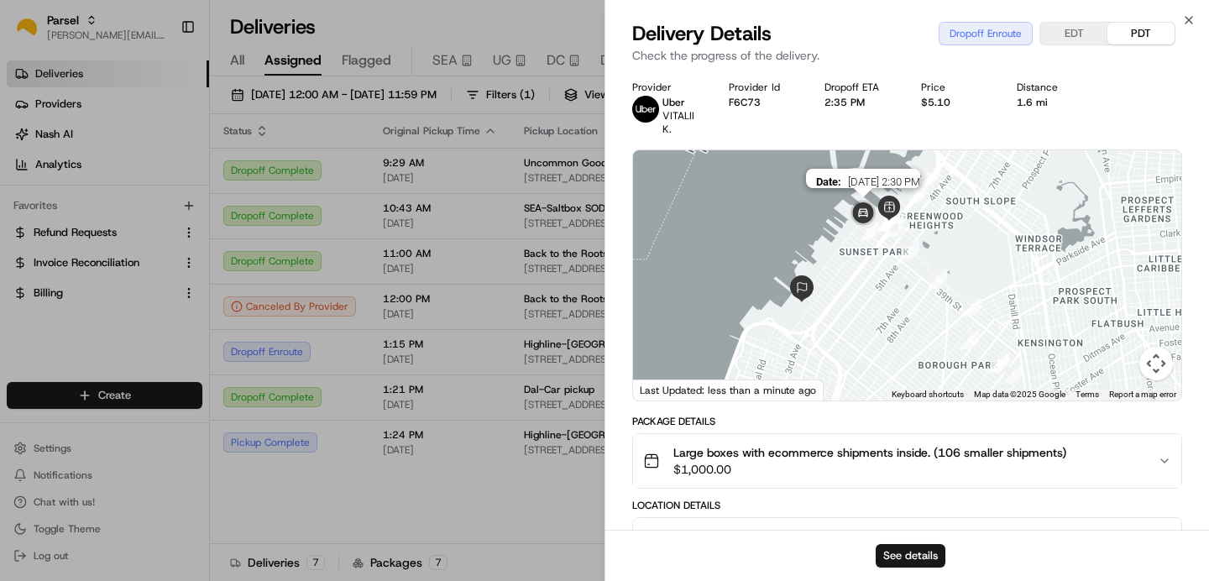
click at [856, 219] on img at bounding box center [864, 214] width 34 height 34
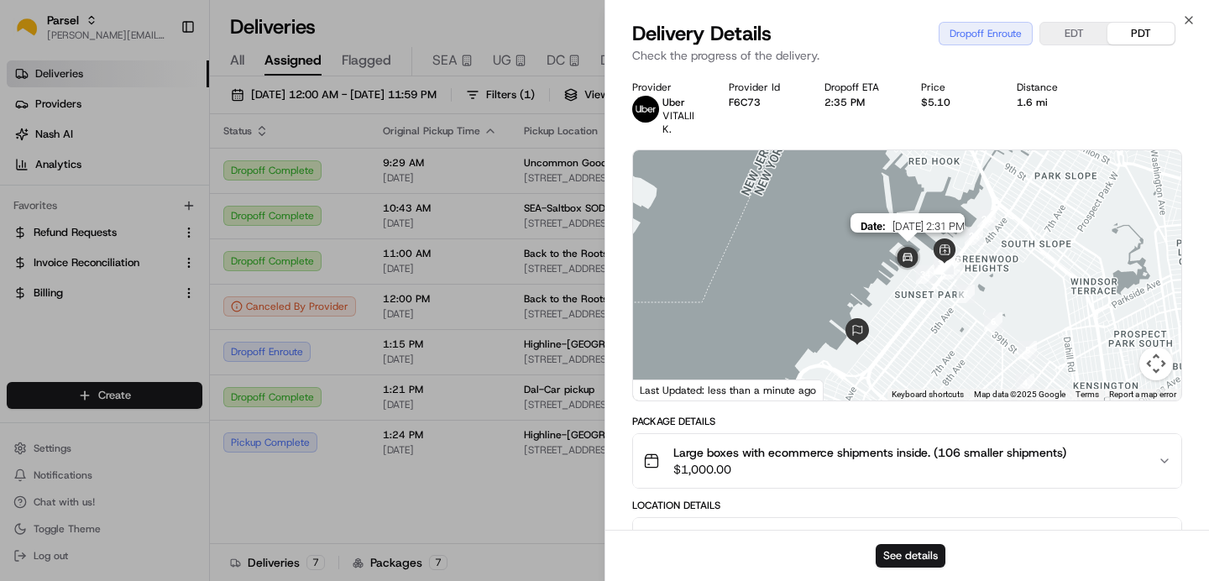
click at [894, 281] on div "To navigate, press the arrow keys. Date : 08/21/2025 2:31 PM" at bounding box center [907, 275] width 548 height 250
click at [894, 281] on div at bounding box center [907, 275] width 548 height 250
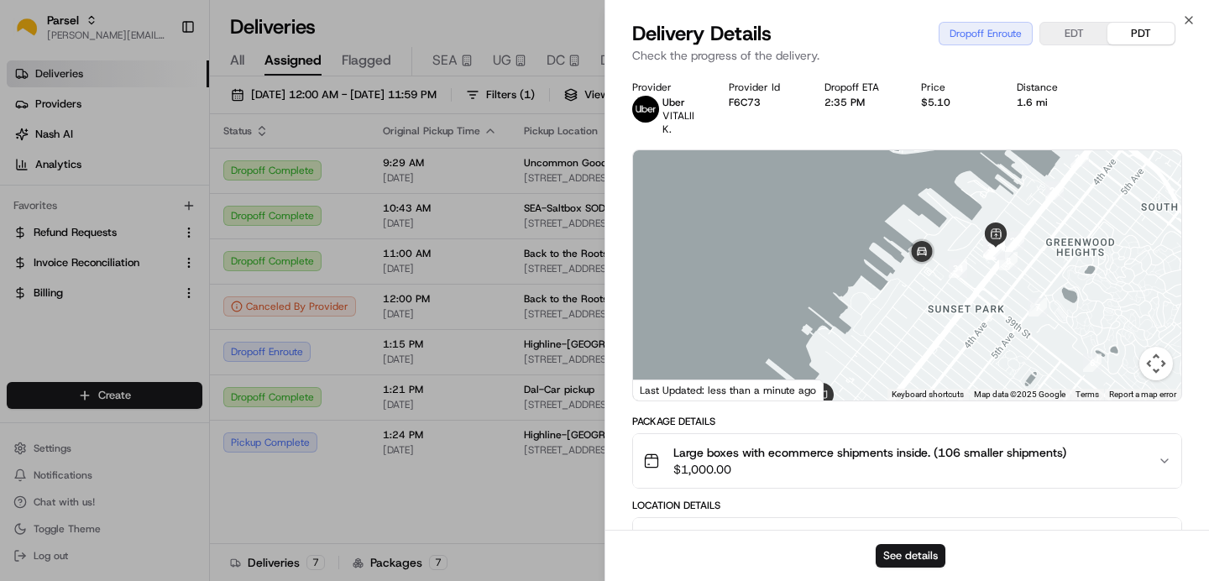
click at [894, 281] on div at bounding box center [907, 275] width 548 height 250
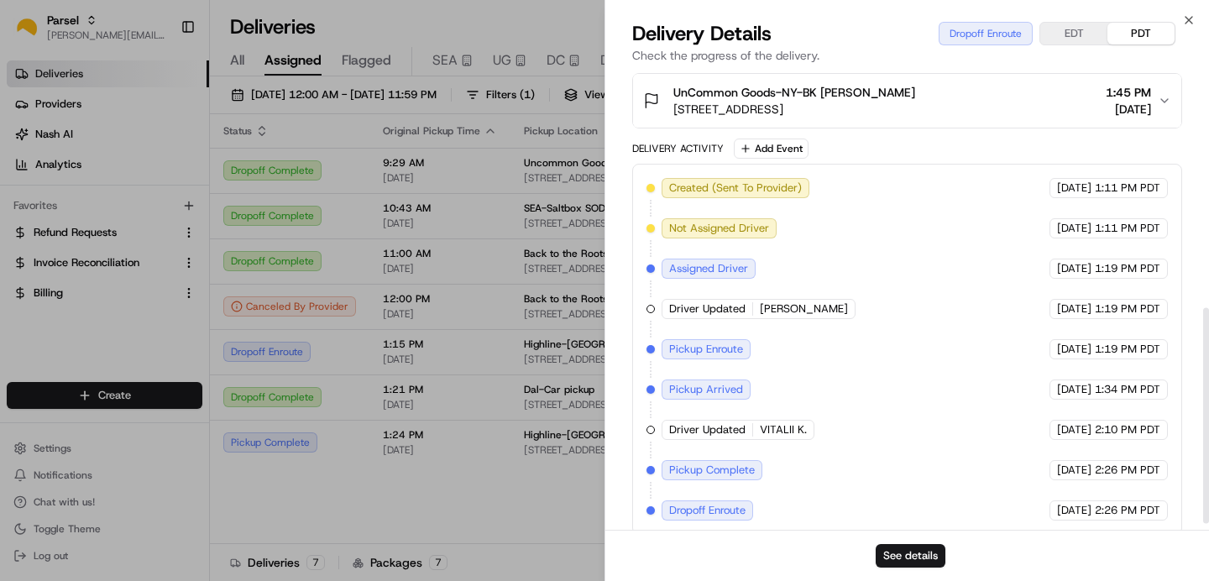
scroll to position [506, 0]
click at [902, 559] on button "See details" at bounding box center [911, 556] width 70 height 24
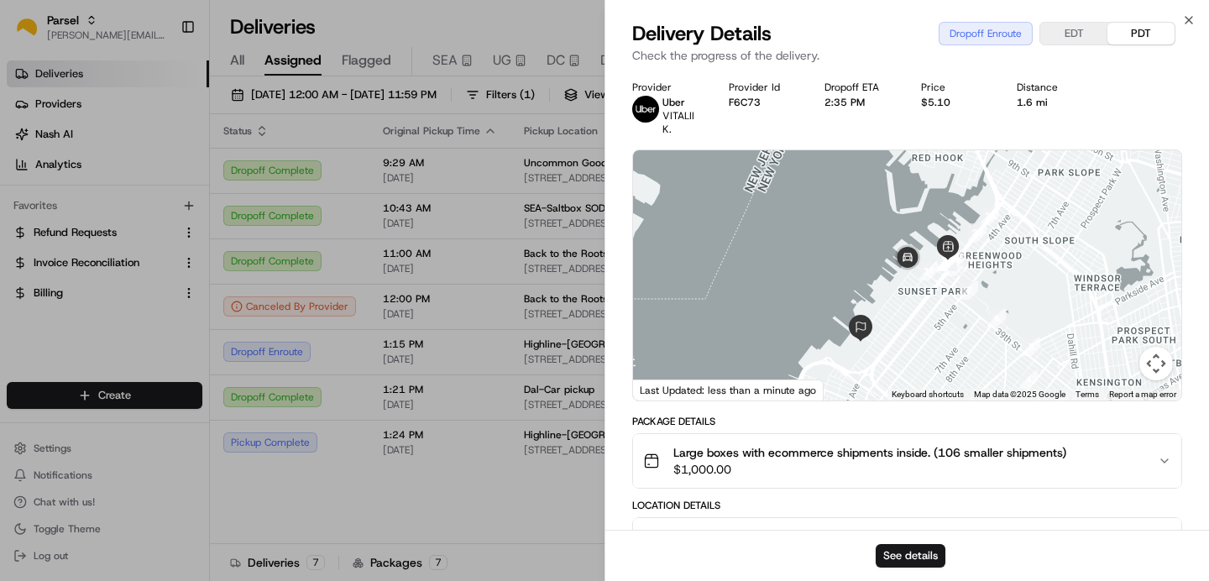
click at [1075, 24] on button "EDT" at bounding box center [1074, 34] width 67 height 22
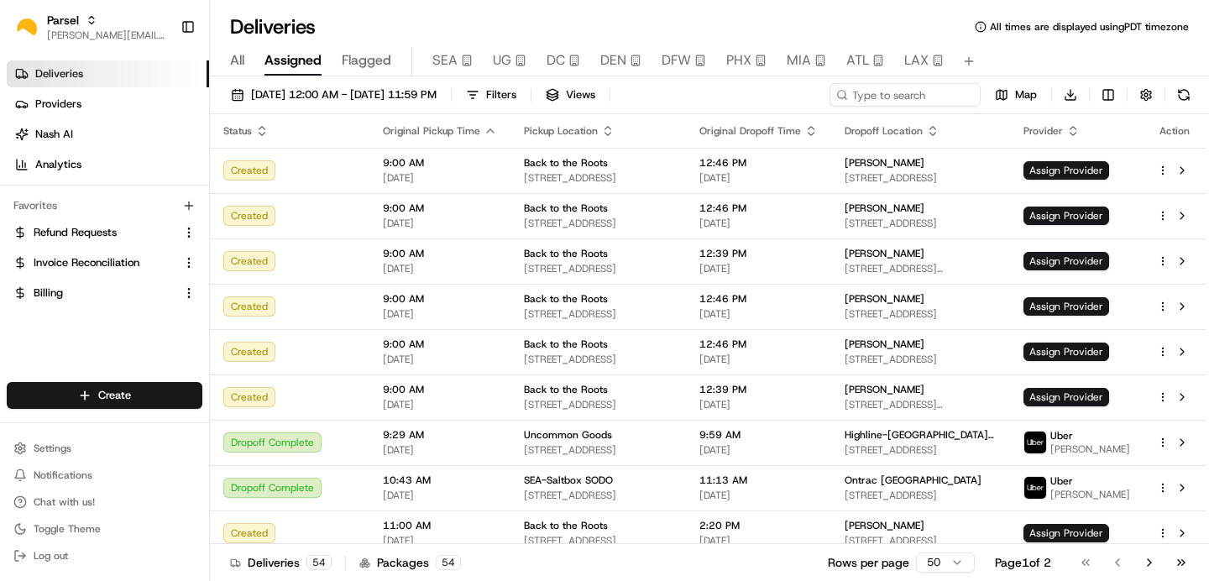
click at [275, 62] on span "Assigned" at bounding box center [293, 60] width 57 height 20
click at [437, 87] on span "[DATE] 12:00 AM - [DATE] 11:59 PM" at bounding box center [344, 94] width 186 height 15
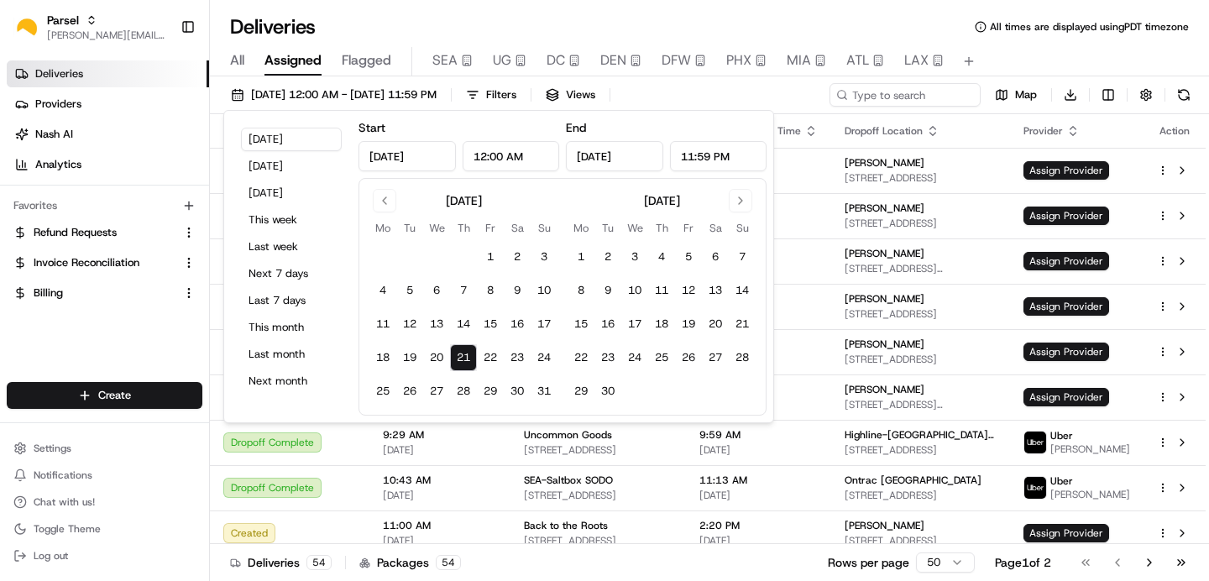
click at [473, 356] on button "21" at bounding box center [463, 357] width 27 height 27
click at [263, 133] on button "[DATE]" at bounding box center [291, 140] width 101 height 24
click at [264, 136] on button "[DATE]" at bounding box center [291, 140] width 101 height 24
click at [221, 96] on div "[DATE] 12:00 AM - [DATE] 11:59 PM Filters Views Map Download" at bounding box center [709, 98] width 999 height 31
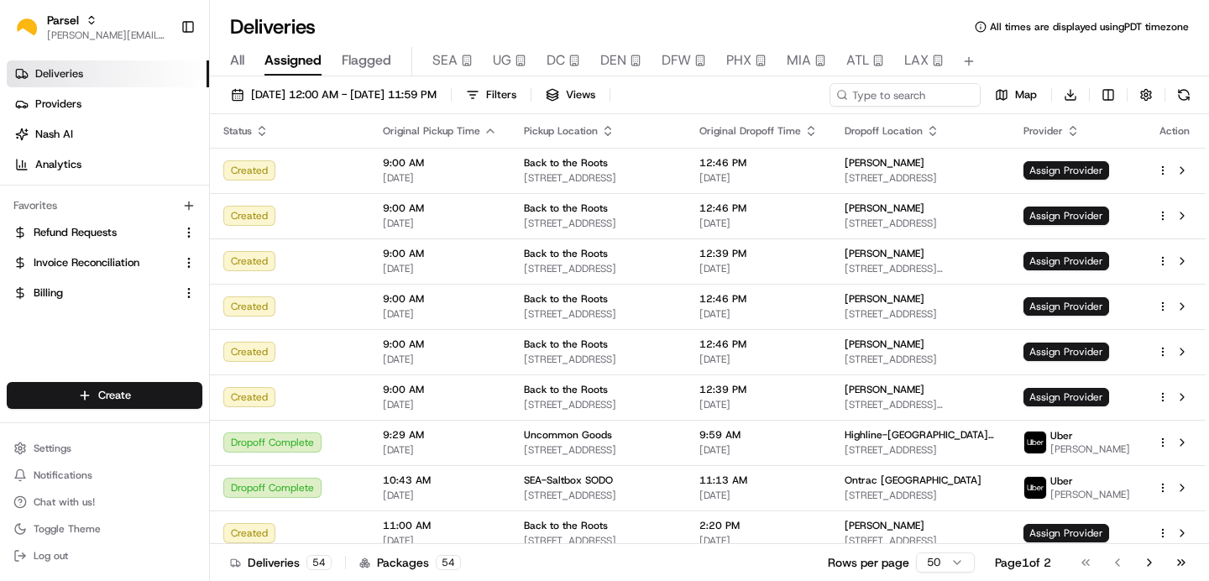
click at [352, 59] on span "Flagged" at bounding box center [367, 60] width 50 height 20
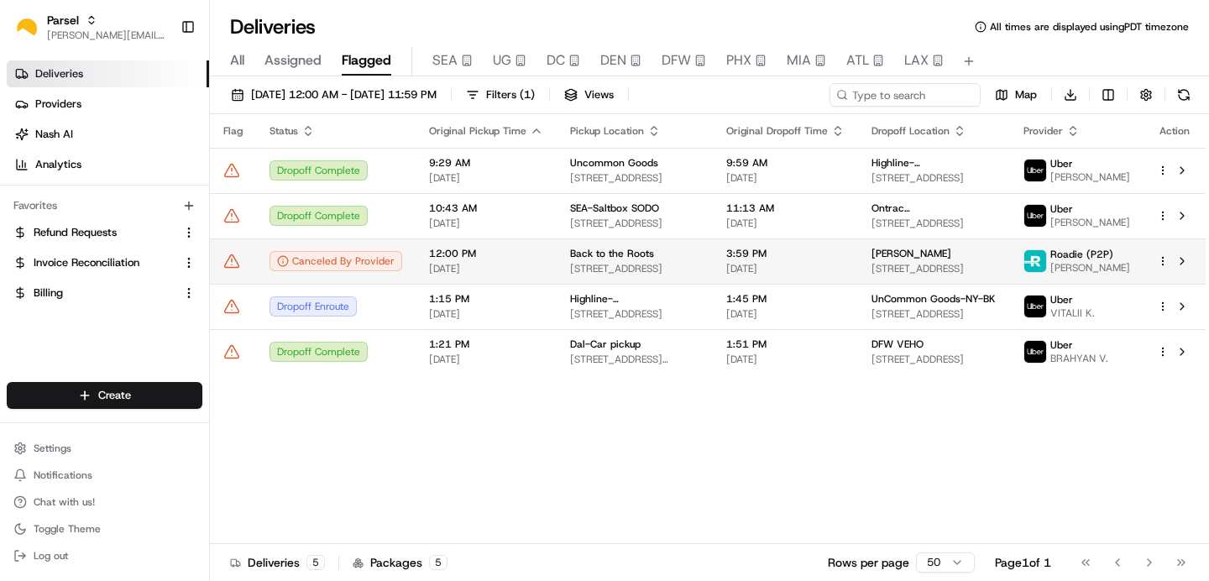
click at [231, 270] on icon at bounding box center [231, 261] width 17 height 17
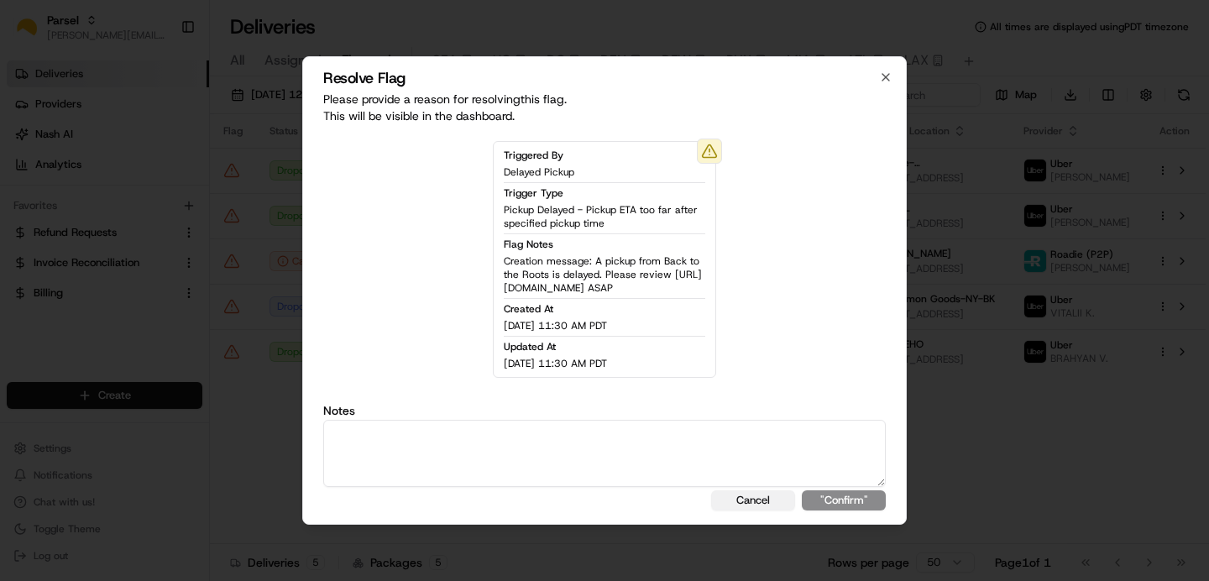
click at [759, 511] on button "Cancel" at bounding box center [753, 501] width 84 height 20
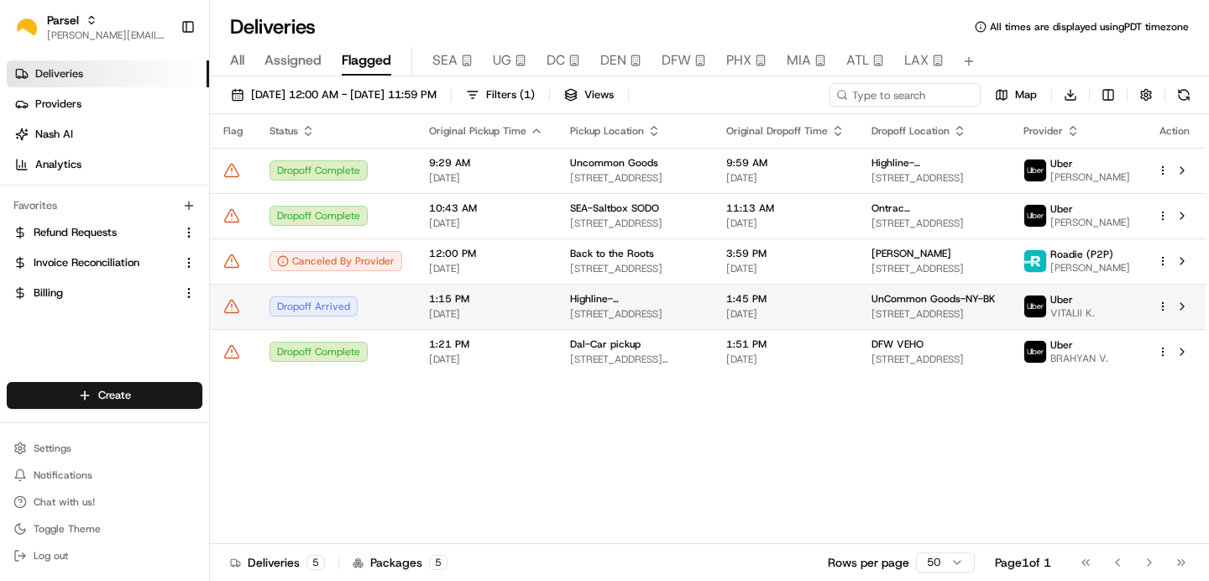
click at [337, 313] on div "Dropoff Arrived" at bounding box center [336, 306] width 133 height 20
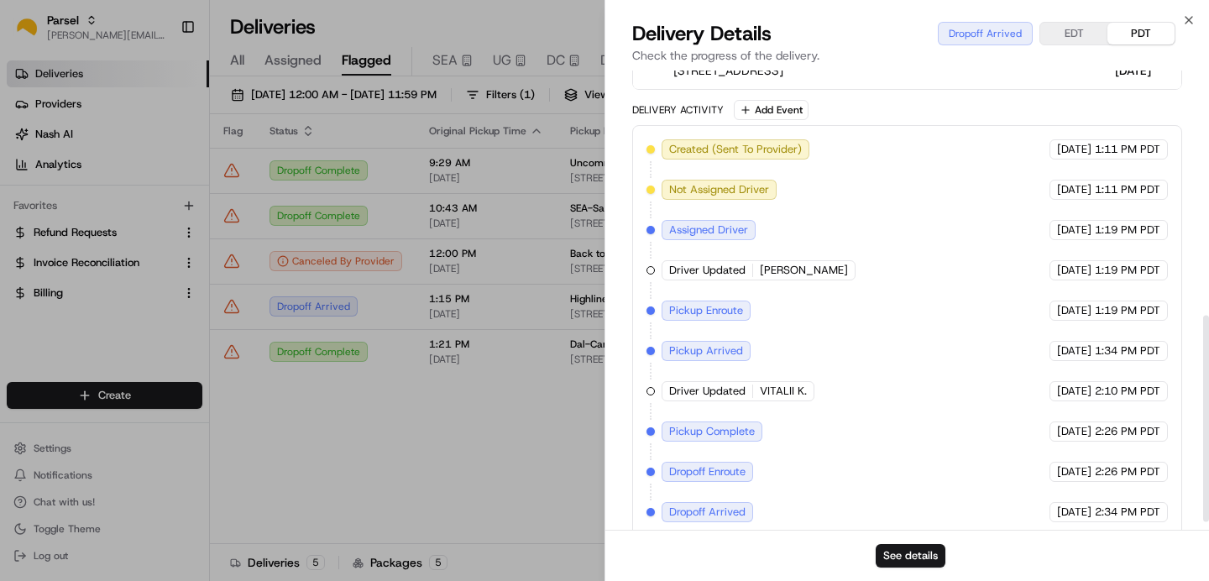
scroll to position [560, 0]
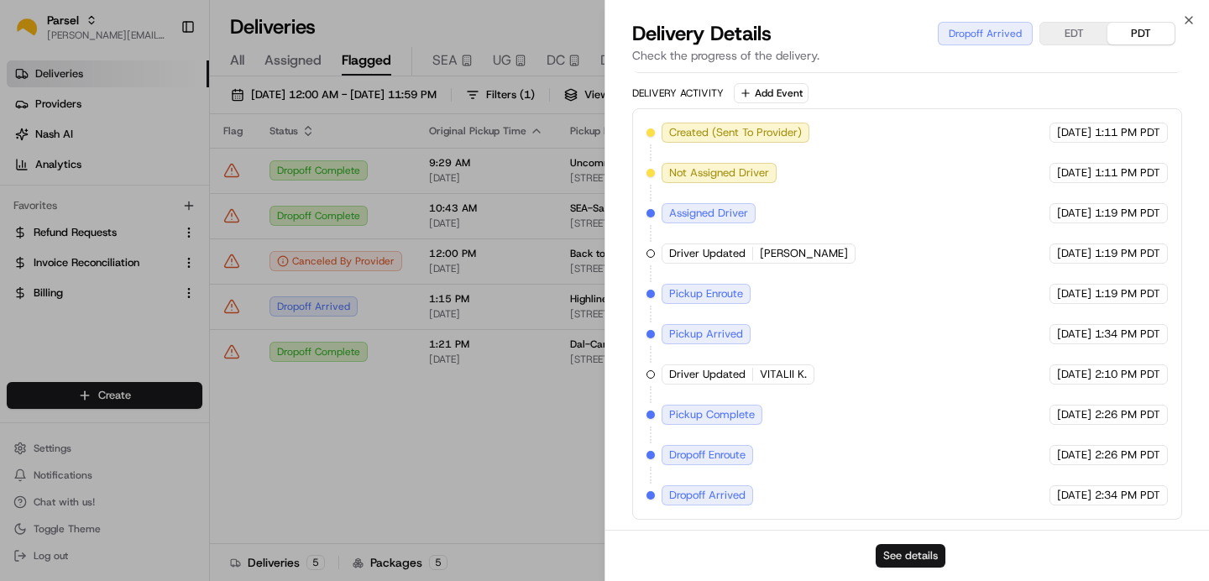
click at [898, 551] on button "See details" at bounding box center [911, 556] width 70 height 24
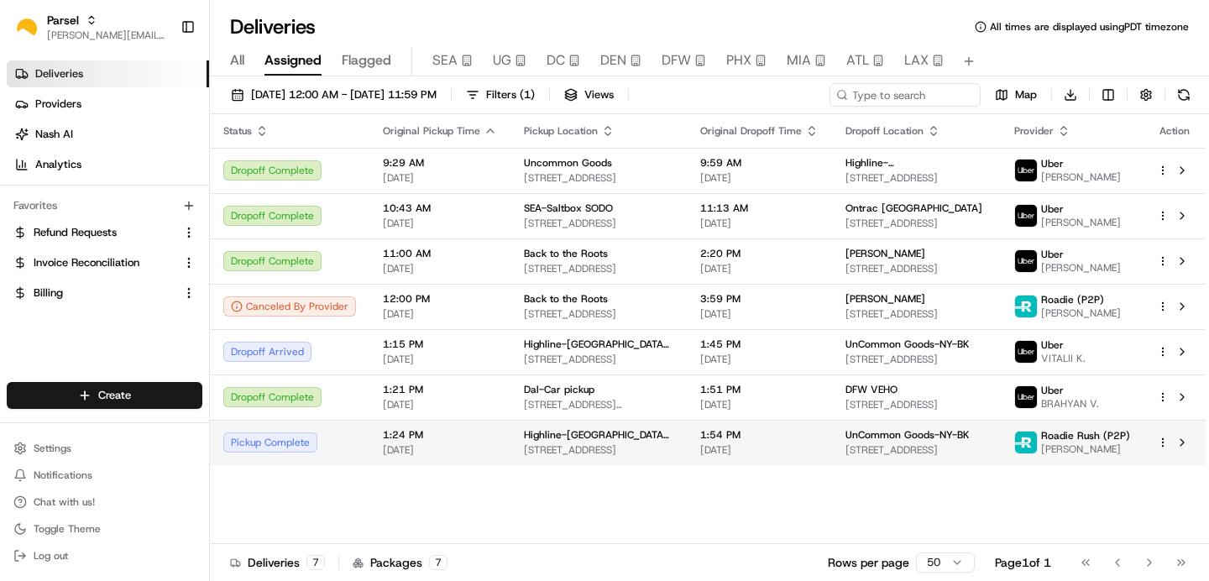
click at [496, 454] on td "1:24 PM [DATE]" at bounding box center [440, 442] width 141 height 45
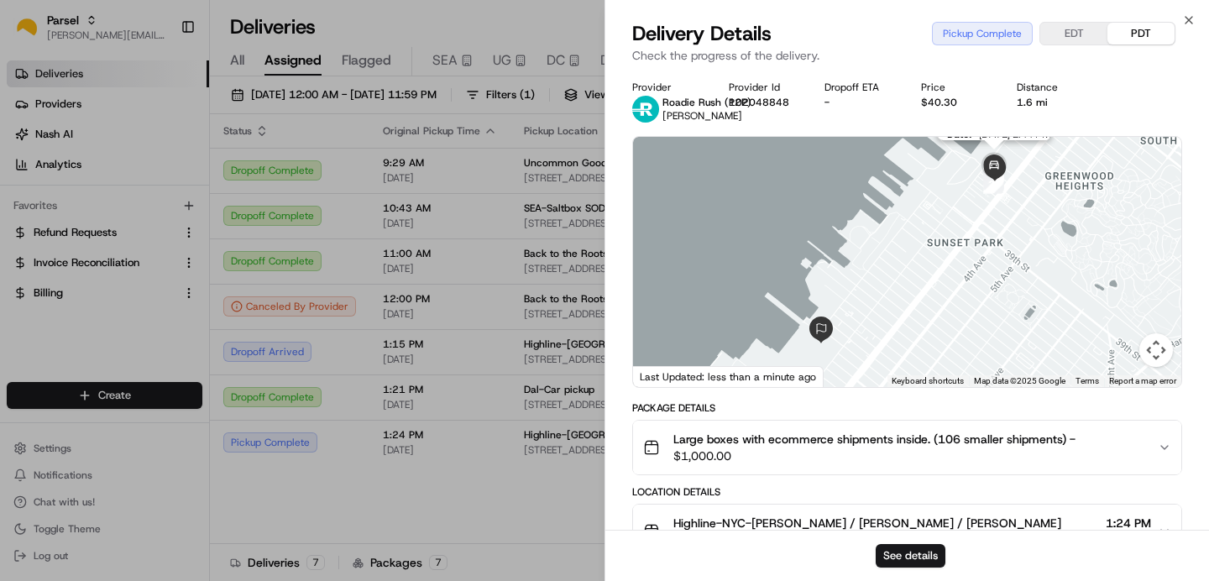
click at [999, 169] on img at bounding box center [995, 167] width 34 height 34
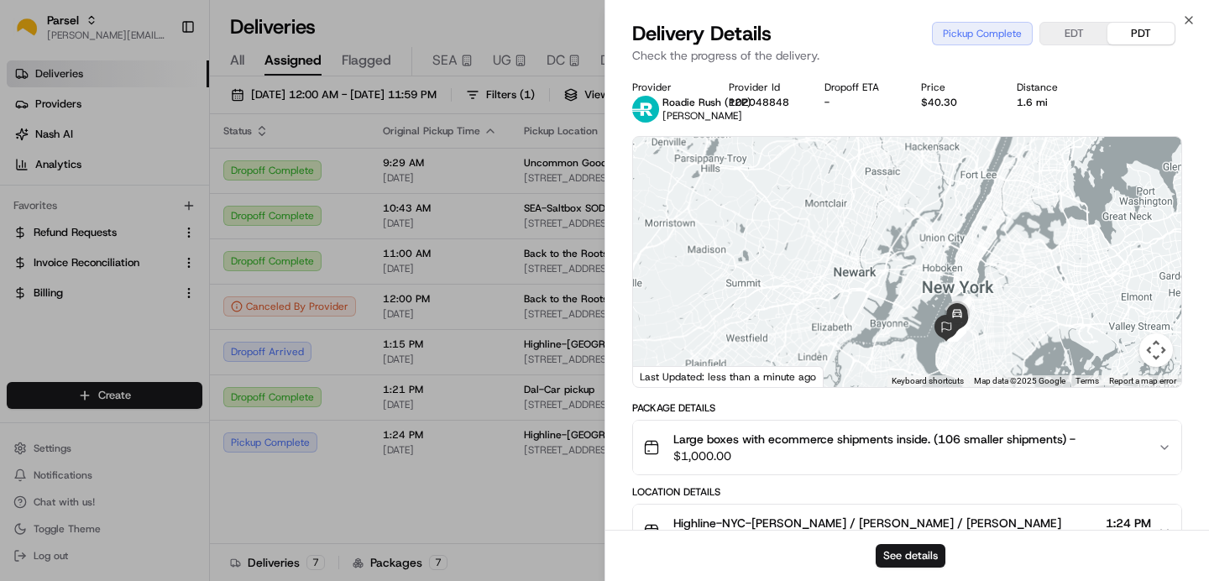
drag, startPoint x: 1062, startPoint y: 195, endPoint x: 989, endPoint y: 328, distance: 152.6
click at [989, 328] on div at bounding box center [907, 262] width 548 height 250
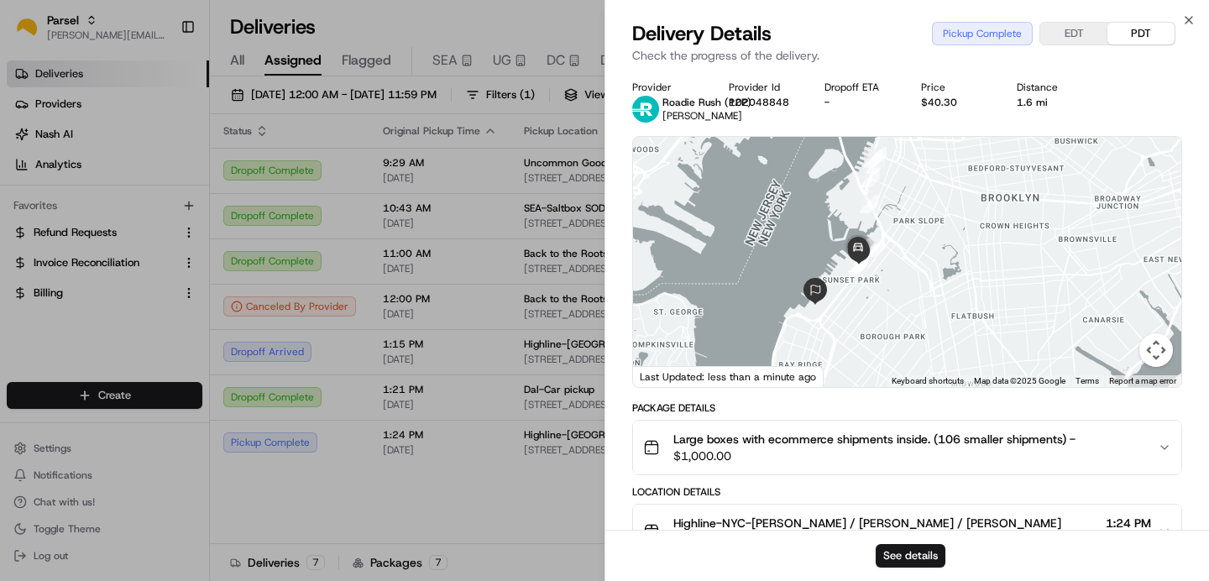
drag, startPoint x: 897, startPoint y: 256, endPoint x: 910, endPoint y: 256, distance: 13.4
click at [910, 256] on div at bounding box center [907, 262] width 548 height 250
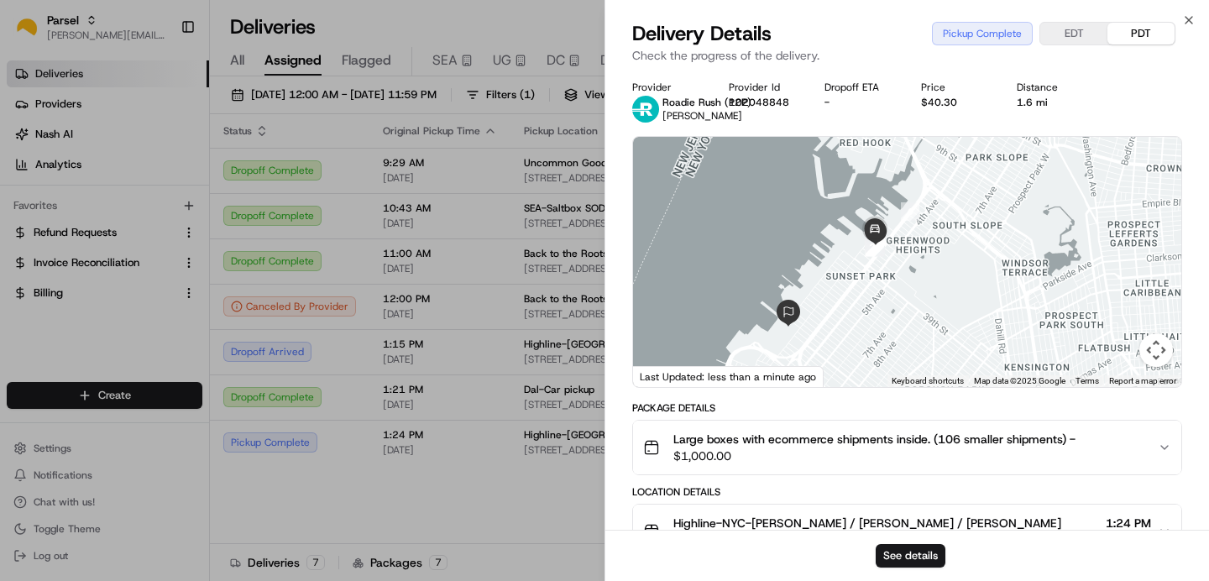
drag, startPoint x: 910, startPoint y: 256, endPoint x: 955, endPoint y: 226, distance: 53.8
click at [955, 226] on div at bounding box center [907, 262] width 548 height 250
click at [1192, 19] on icon "button" at bounding box center [1189, 19] width 13 height 13
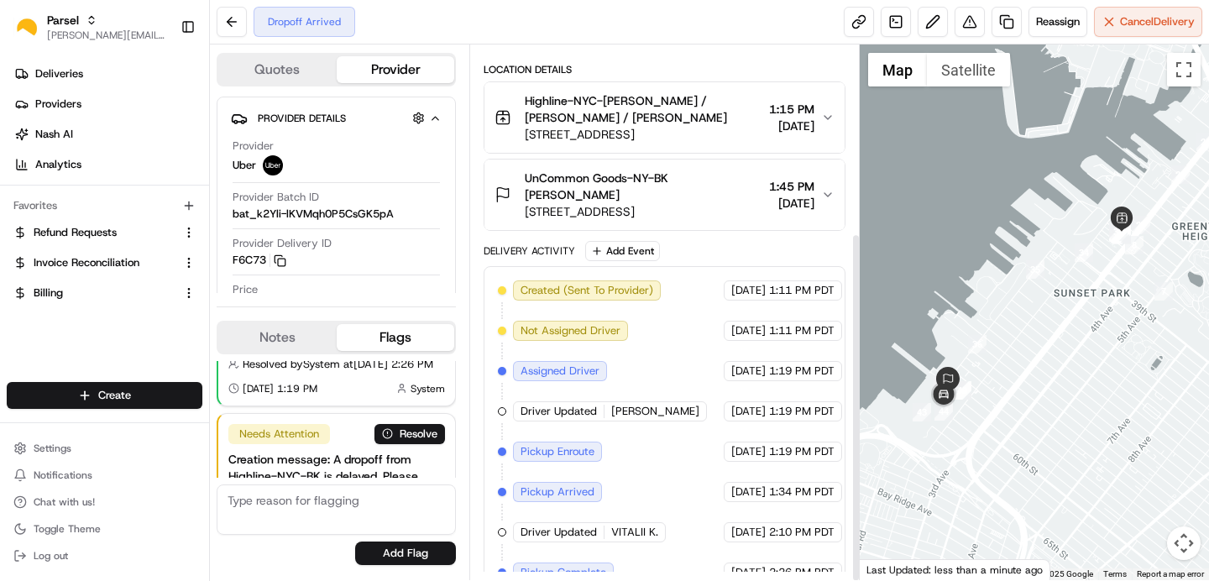
scroll to position [287, 0]
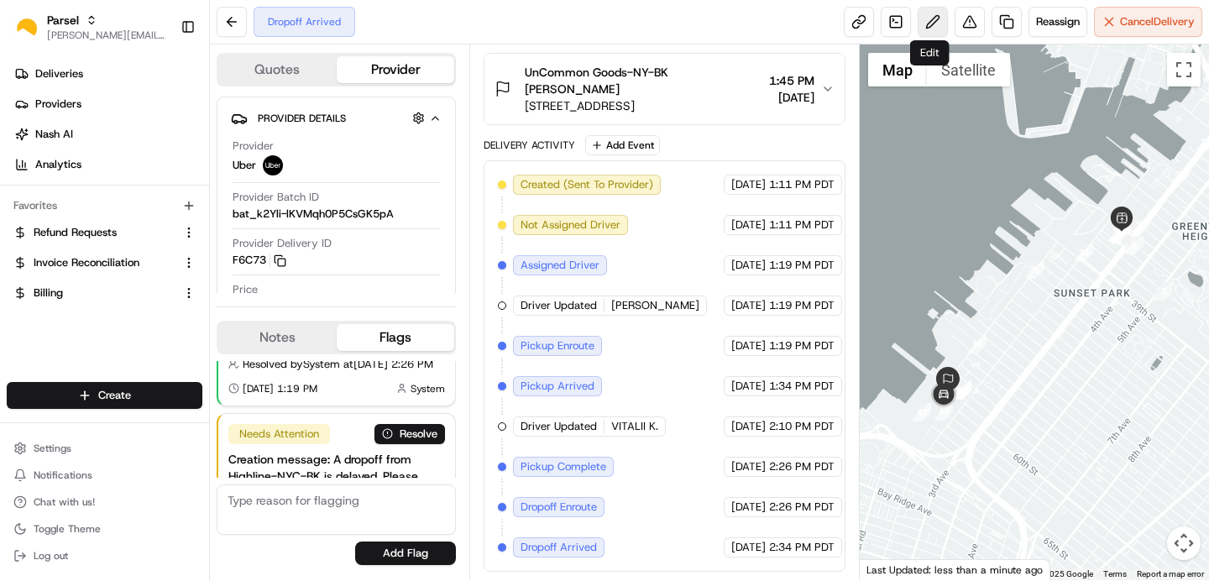
click at [924, 20] on button at bounding box center [933, 22] width 30 height 30
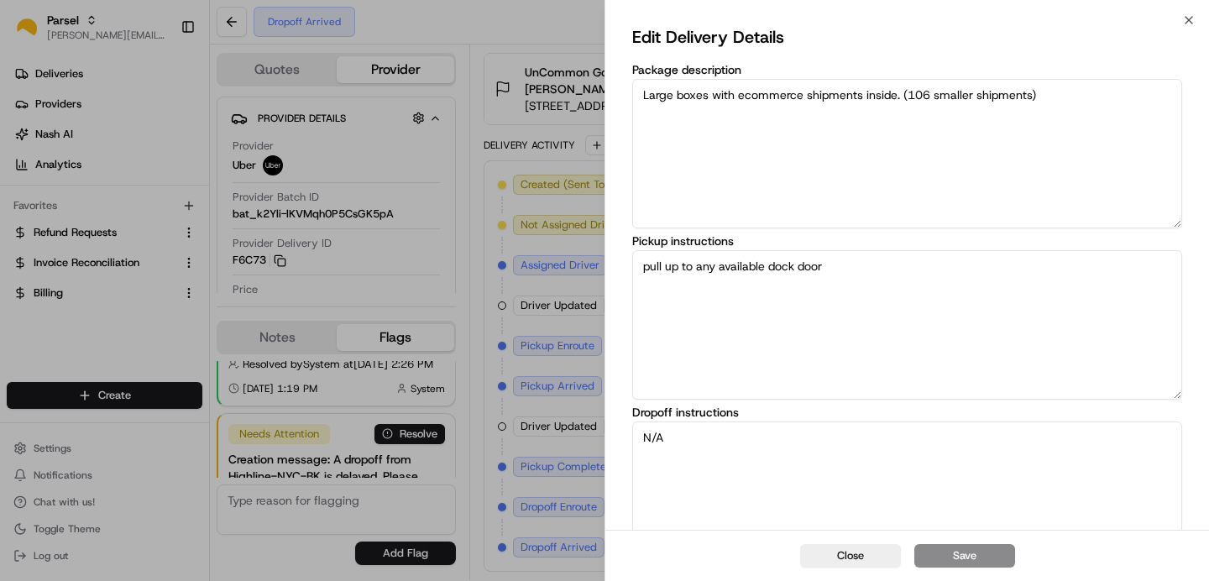
scroll to position [201, 0]
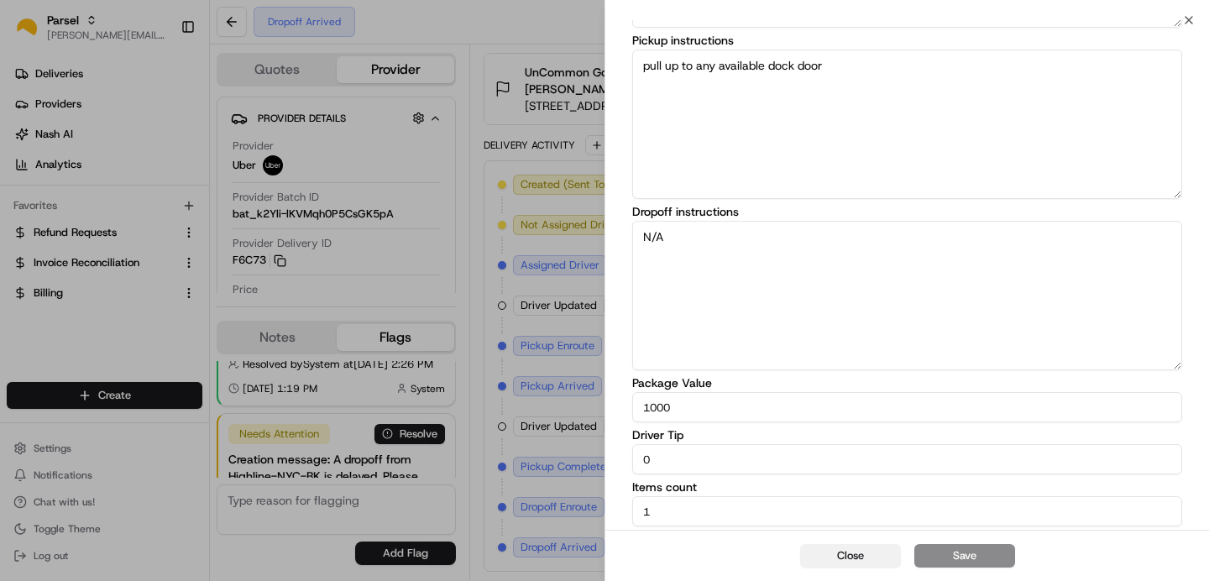
click at [845, 563] on button "Close" at bounding box center [850, 556] width 101 height 24
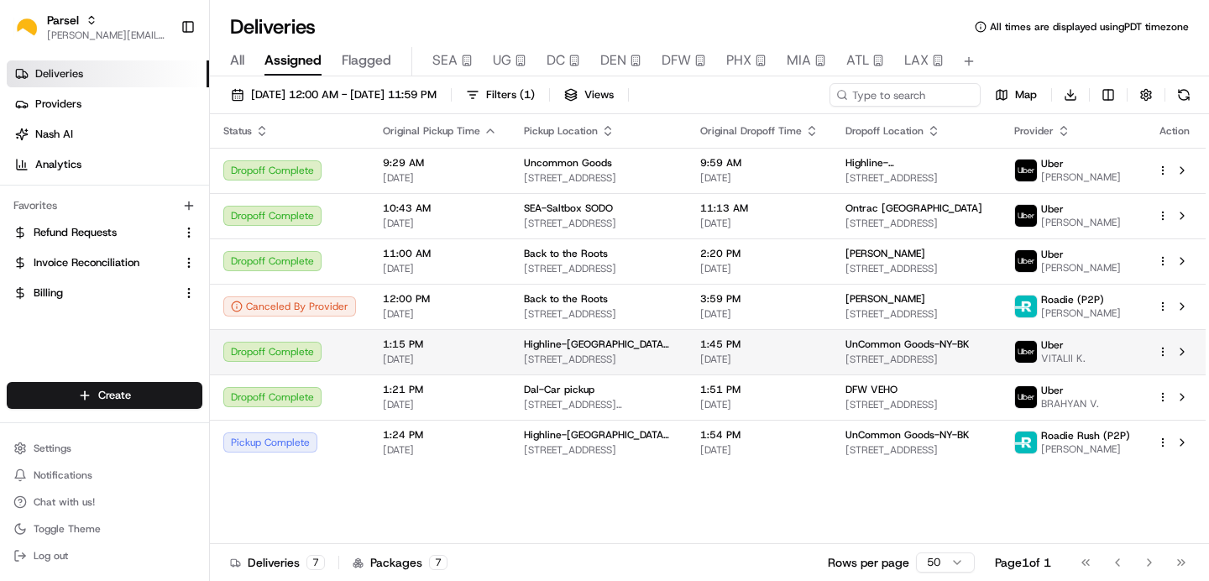
click at [345, 353] on div "Dropoff Complete" at bounding box center [289, 352] width 133 height 20
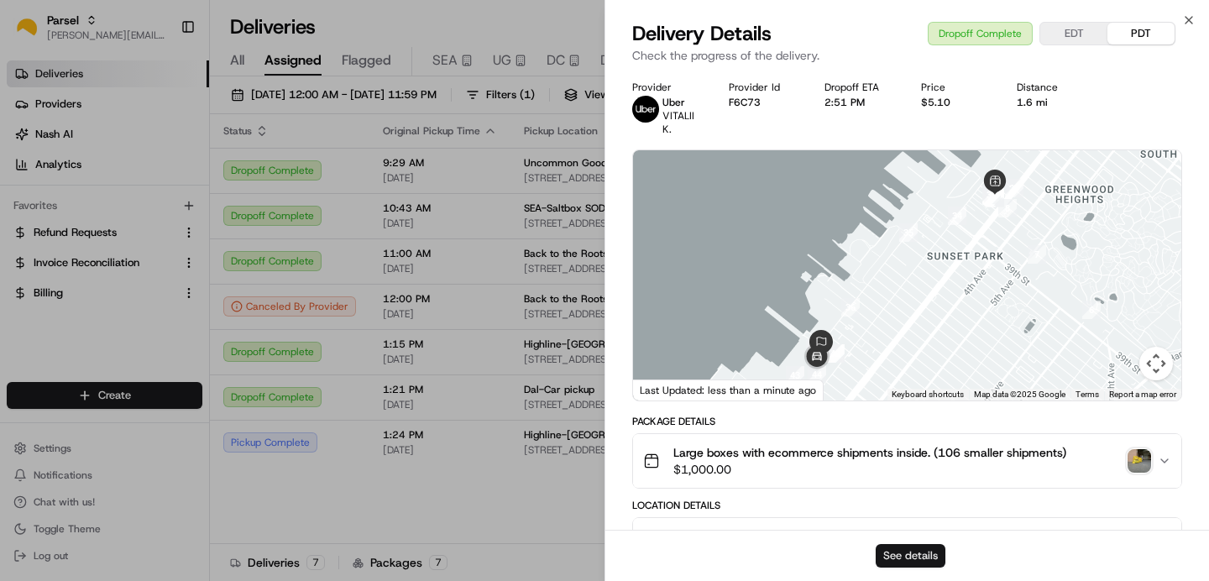
click at [909, 557] on button "See details" at bounding box center [911, 556] width 70 height 24
click at [1136, 458] on img "button" at bounding box center [1140, 461] width 24 height 24
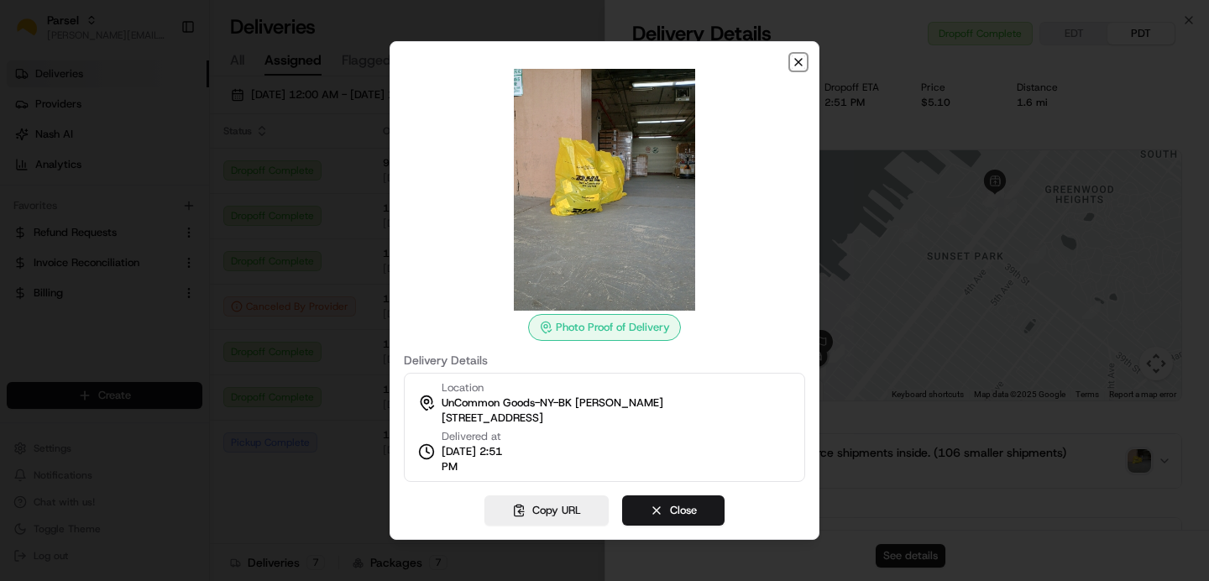
click at [800, 66] on icon "button" at bounding box center [798, 61] width 13 height 13
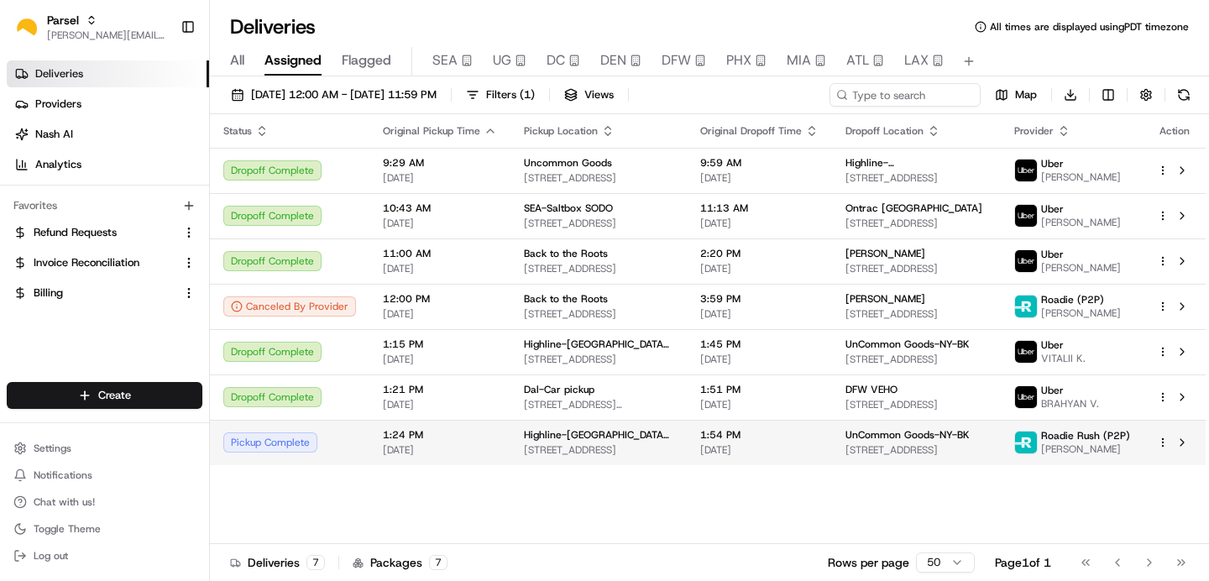
click at [282, 442] on div "Pickup Complete" at bounding box center [289, 443] width 133 height 20
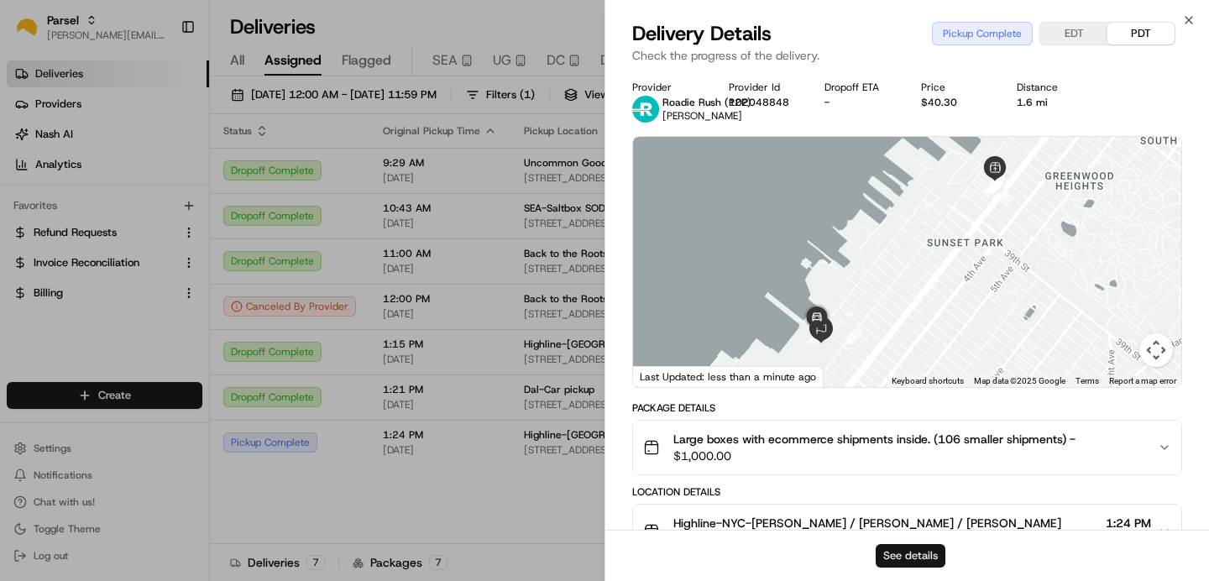
click at [898, 548] on button "See details" at bounding box center [911, 556] width 70 height 24
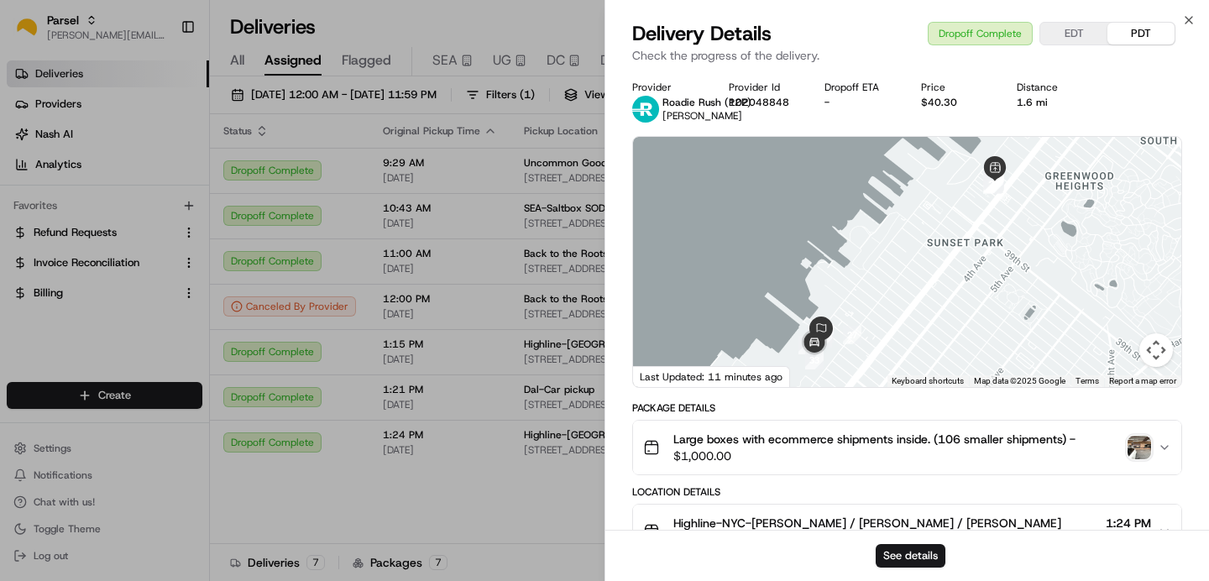
click at [1141, 452] on img "button" at bounding box center [1140, 448] width 24 height 24
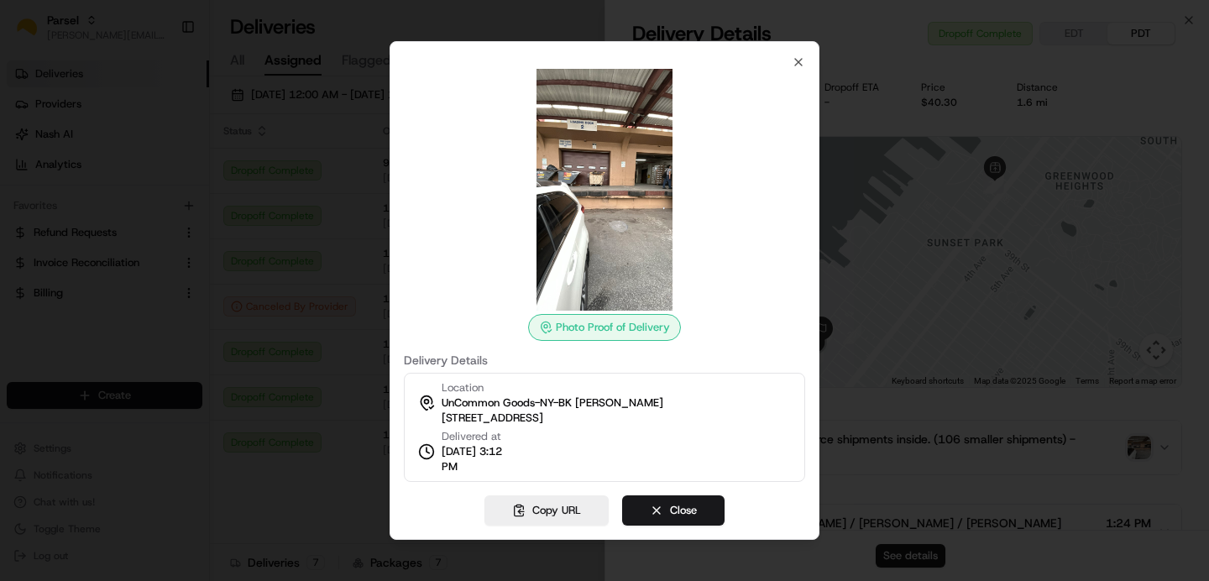
click at [606, 244] on img at bounding box center [605, 190] width 242 height 242
click at [606, 252] on img at bounding box center [605, 190] width 242 height 242
click at [596, 191] on img at bounding box center [605, 190] width 242 height 242
click at [671, 503] on button "Close" at bounding box center [673, 511] width 102 height 30
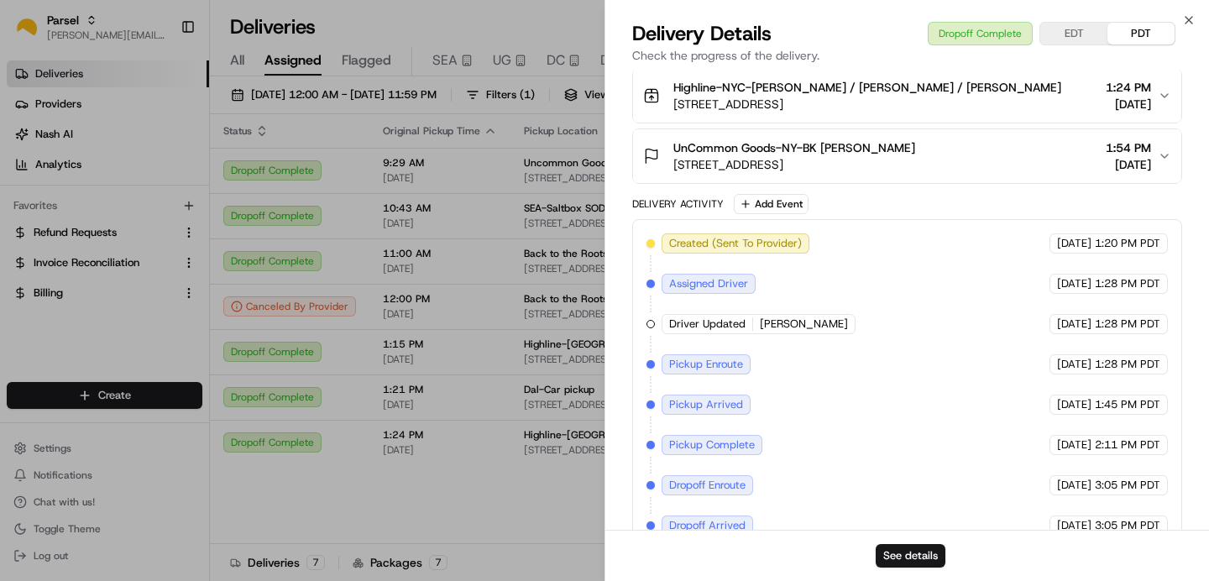
scroll to position [506, 0]
